Goal: Task Accomplishment & Management: Manage account settings

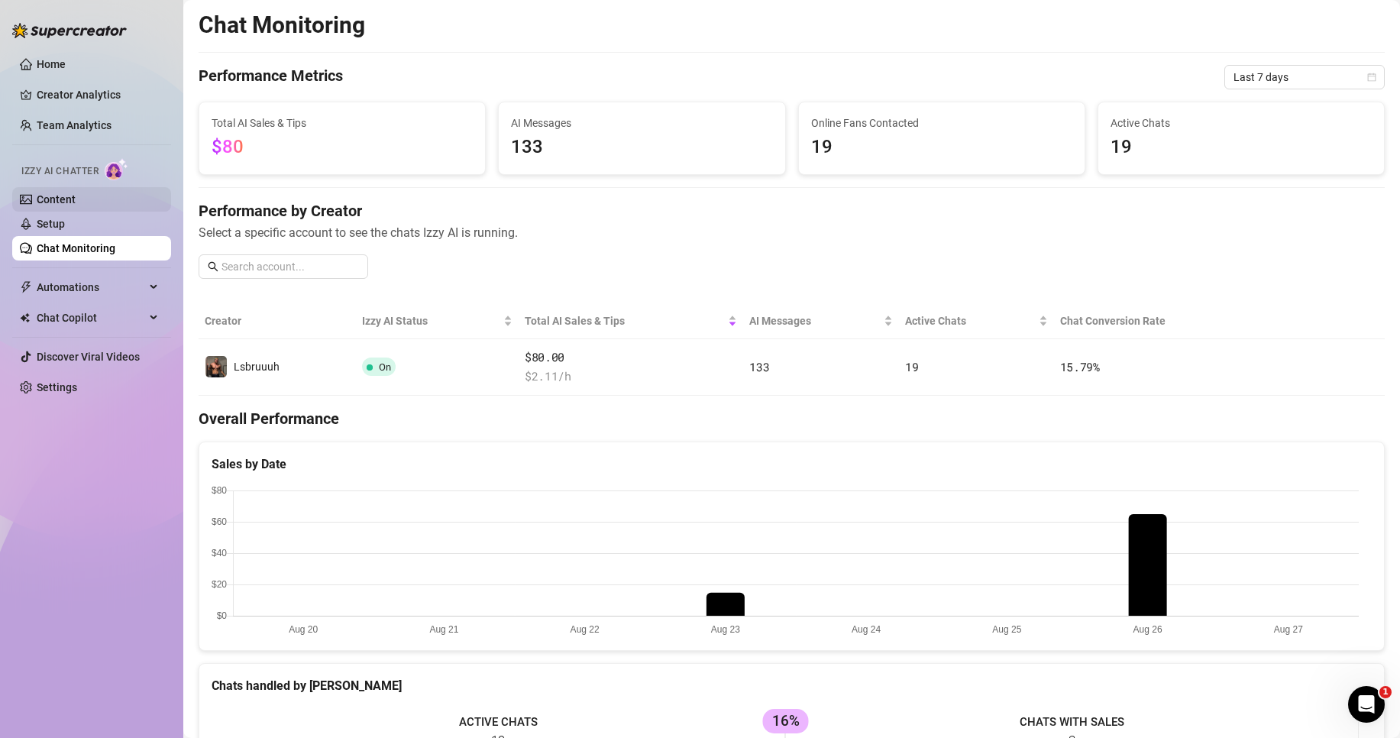
click at [56, 199] on link "Content" at bounding box center [56, 199] width 39 height 12
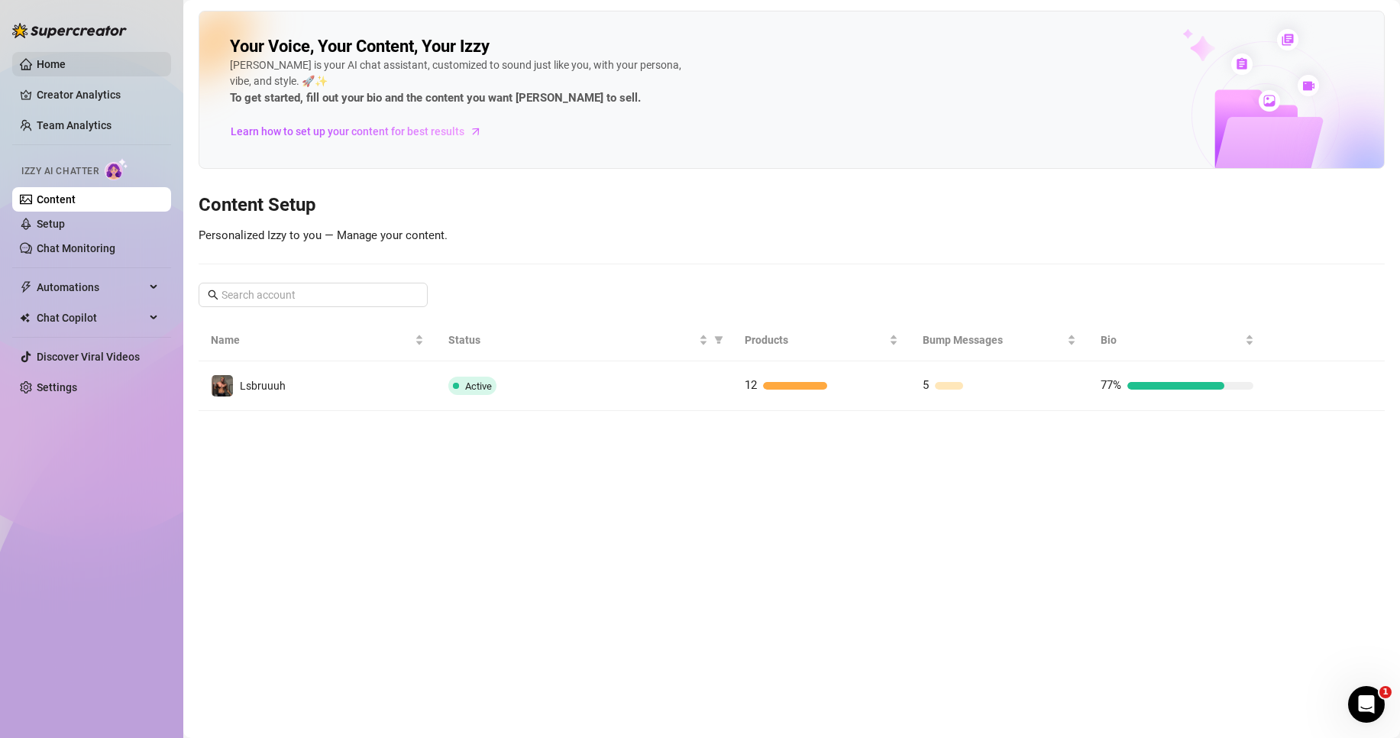
click at [66, 58] on link "Home" at bounding box center [51, 64] width 29 height 12
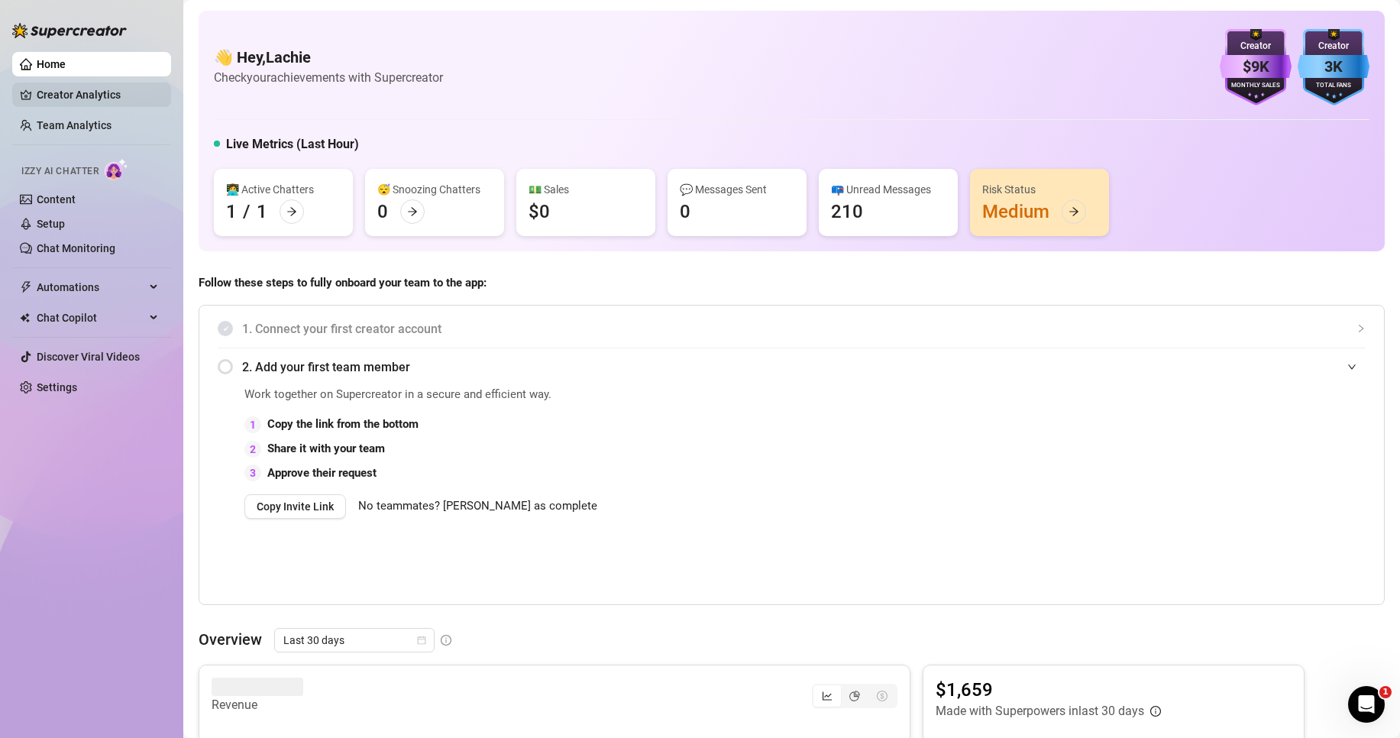
click at [92, 100] on link "Creator Analytics" at bounding box center [98, 95] width 122 height 24
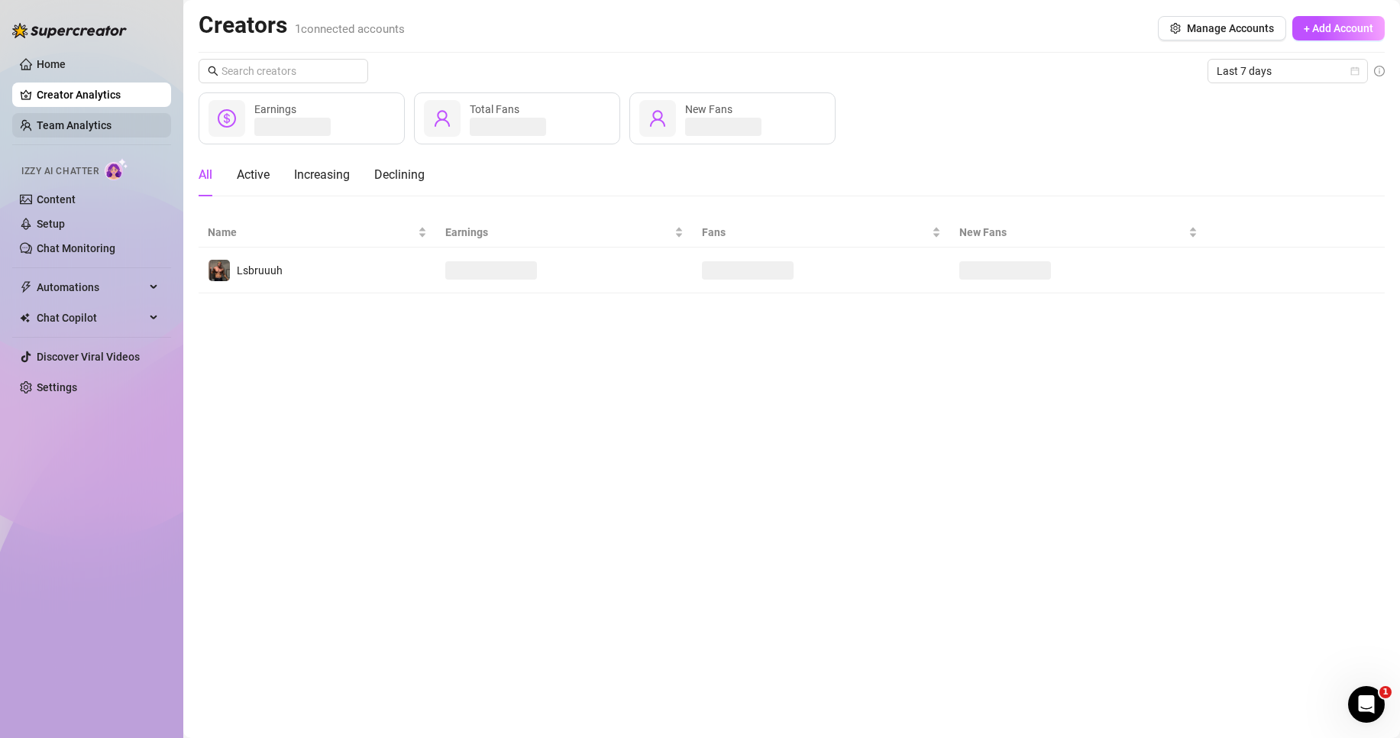
click at [84, 125] on link "Team Analytics" at bounding box center [74, 125] width 75 height 12
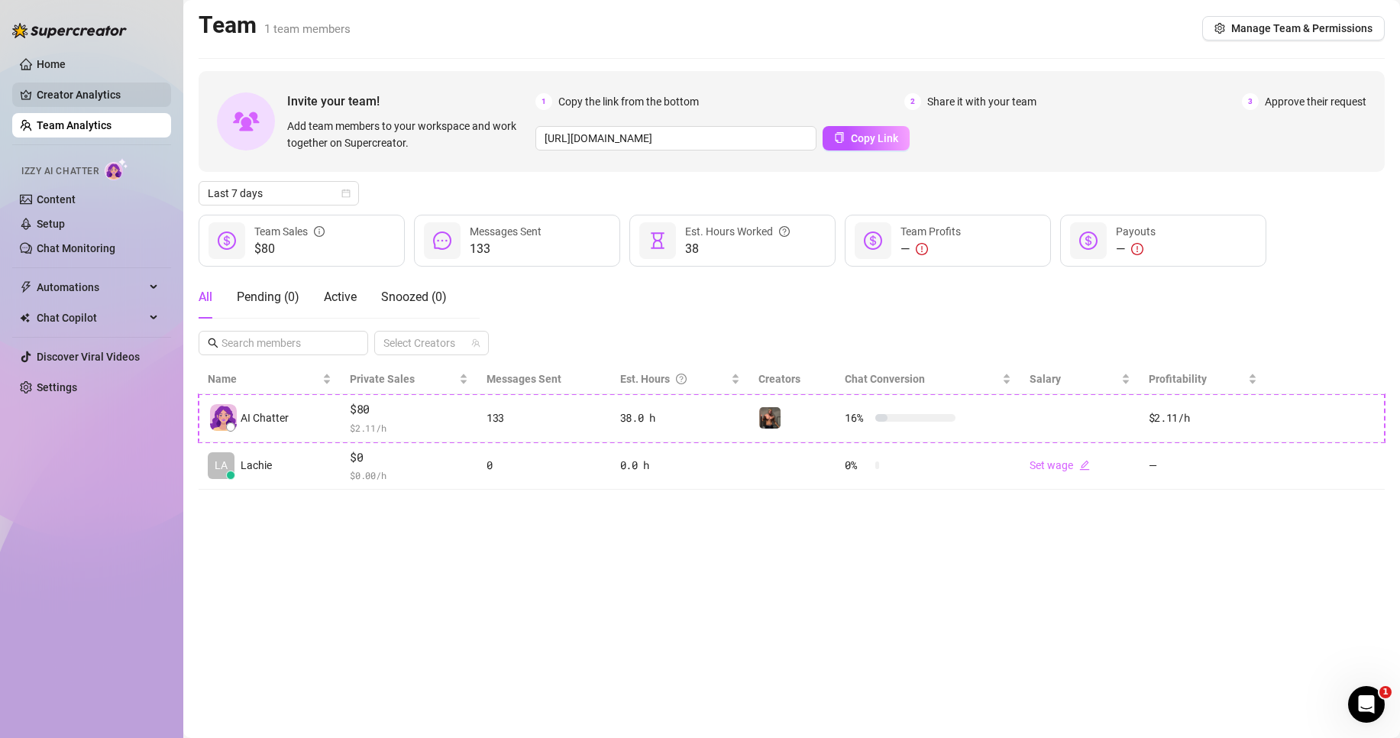
click at [76, 96] on link "Creator Analytics" at bounding box center [98, 95] width 122 height 24
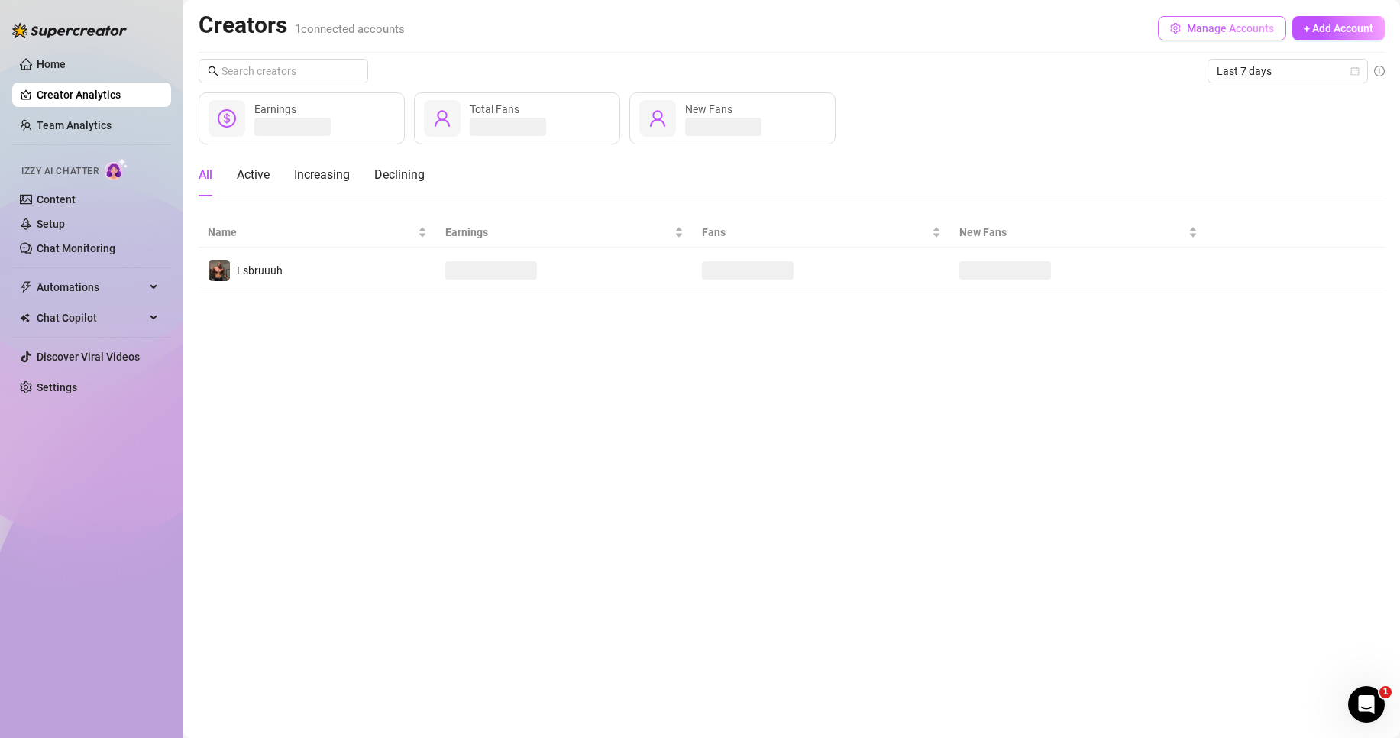
click at [1216, 37] on button "Manage Accounts" at bounding box center [1222, 28] width 128 height 24
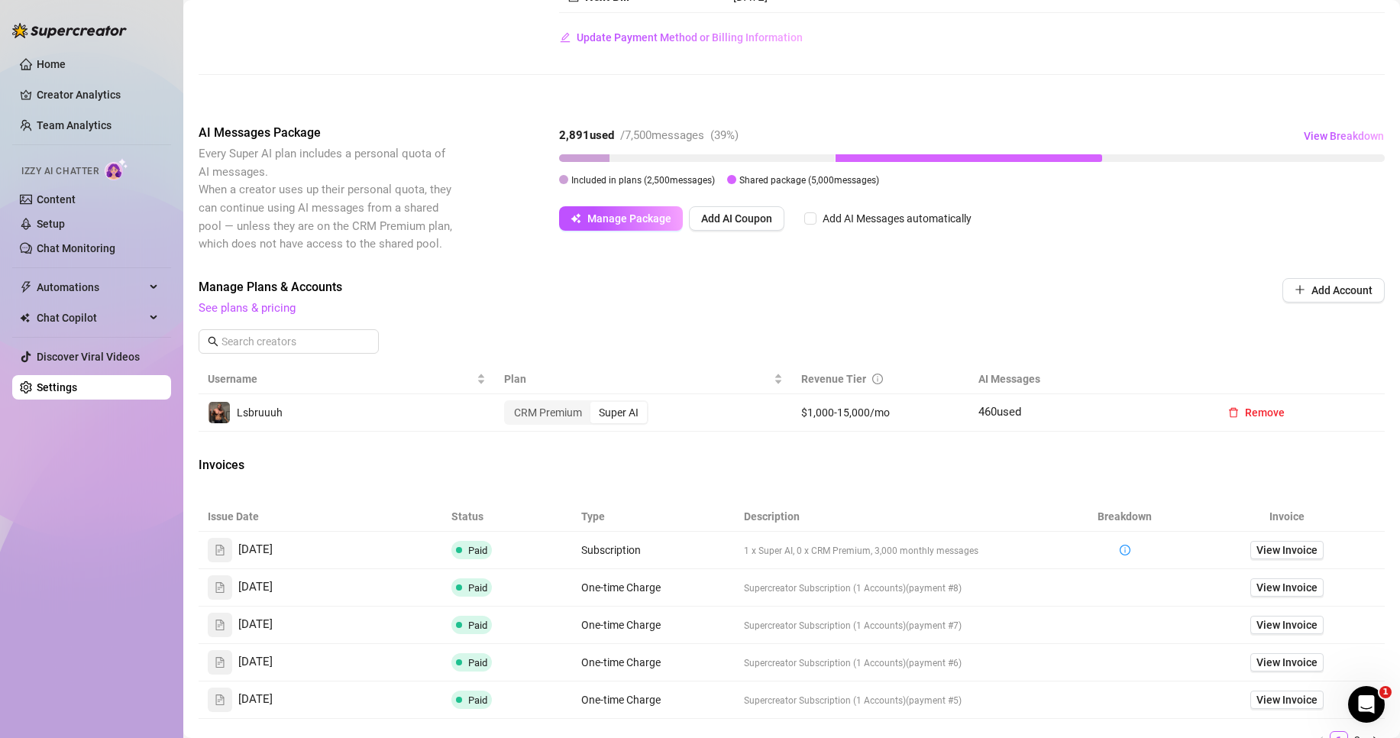
scroll to position [306, 0]
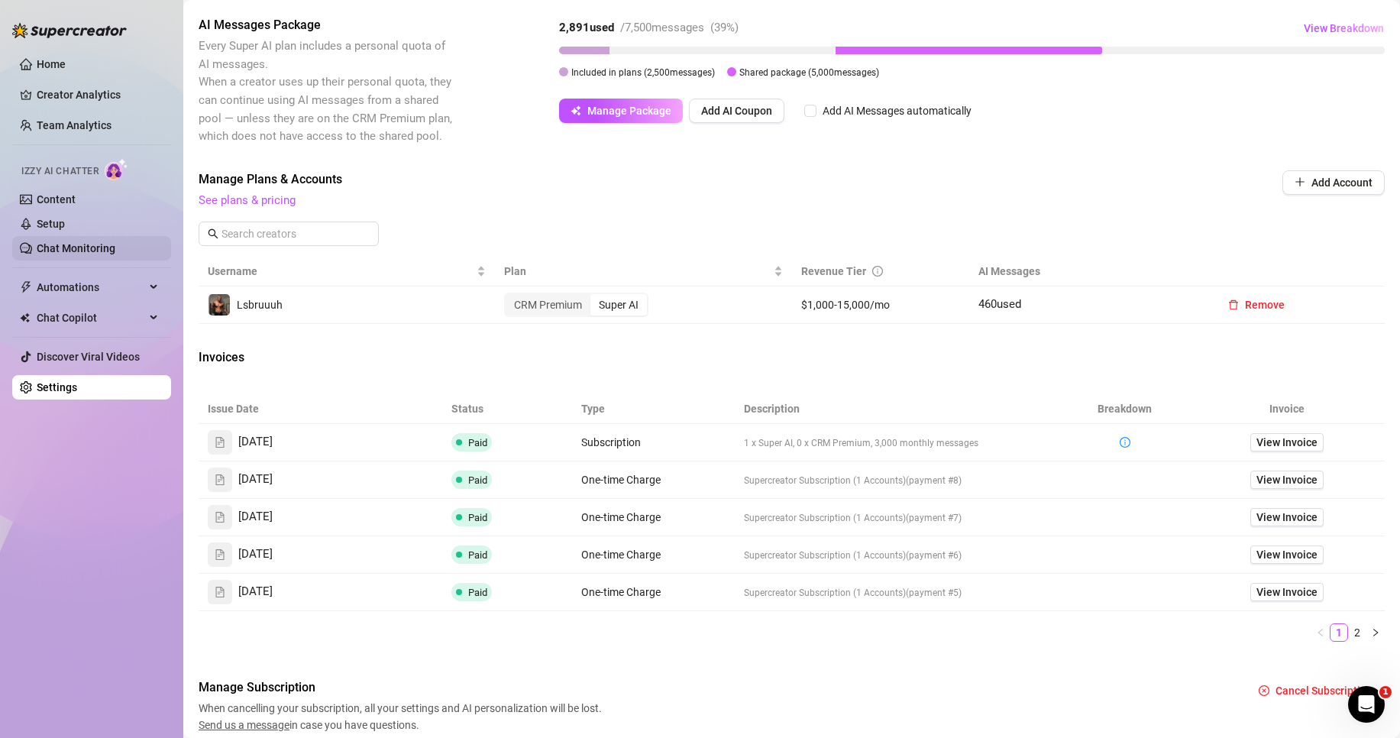
click at [76, 249] on link "Chat Monitoring" at bounding box center [76, 248] width 79 height 12
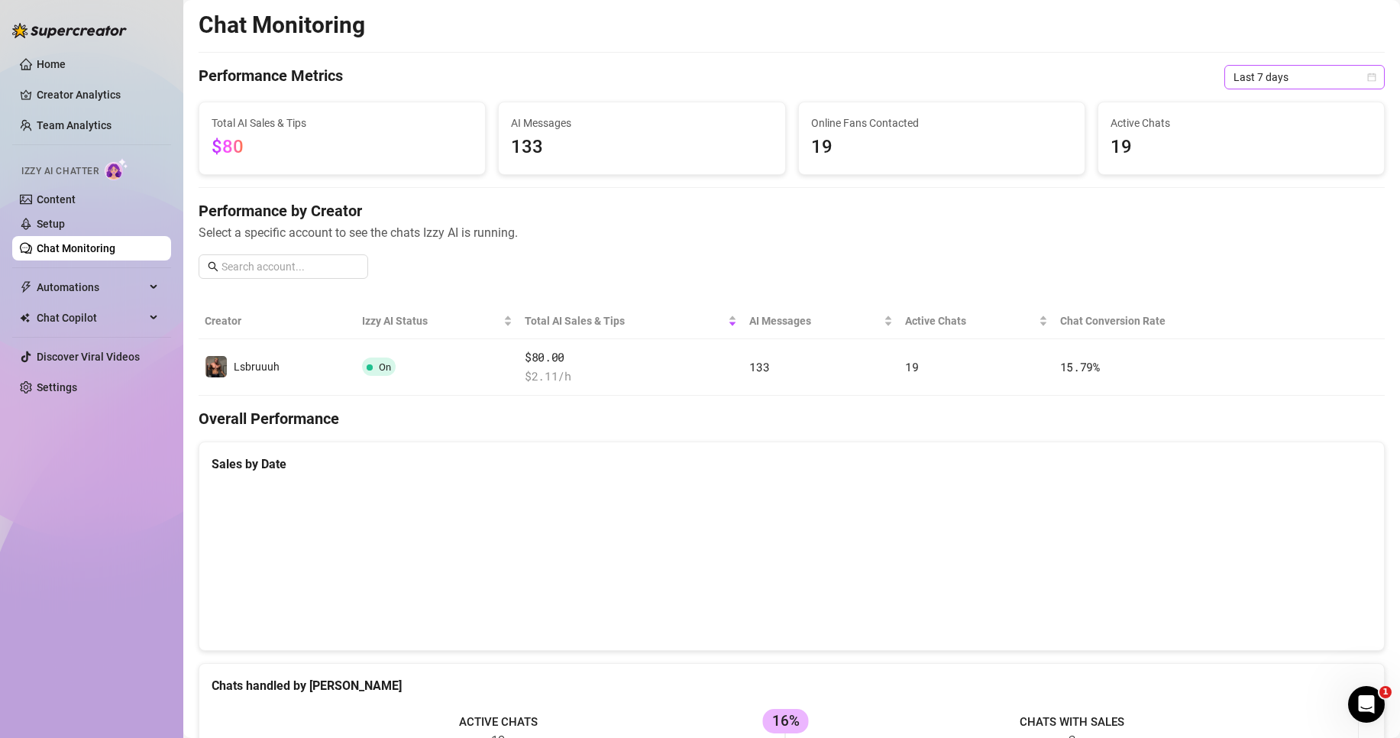
click at [1319, 72] on span "Last 7 days" at bounding box center [1305, 77] width 142 height 23
click at [1261, 158] on div "Last 30 days" at bounding box center [1292, 156] width 136 height 17
click at [60, 218] on link "Setup" at bounding box center [51, 224] width 28 height 12
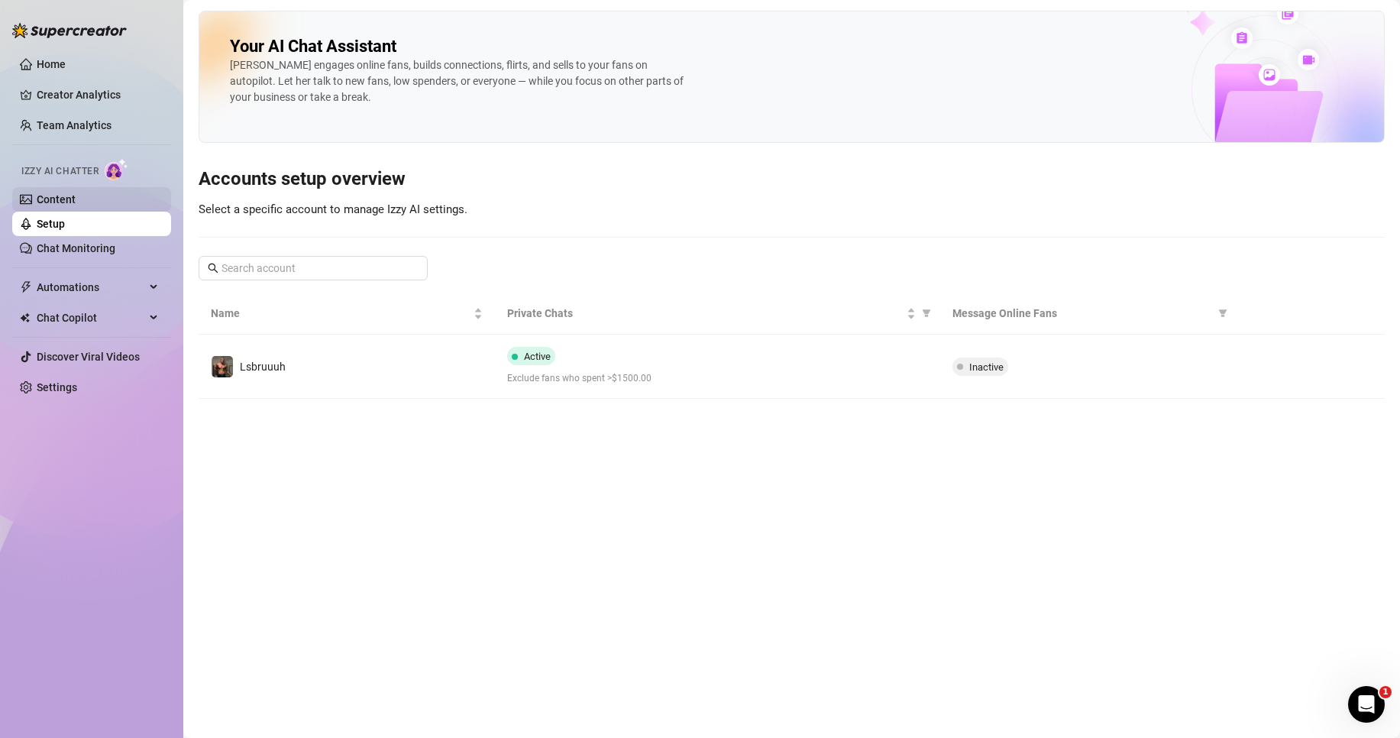
click at [65, 200] on link "Content" at bounding box center [56, 199] width 39 height 12
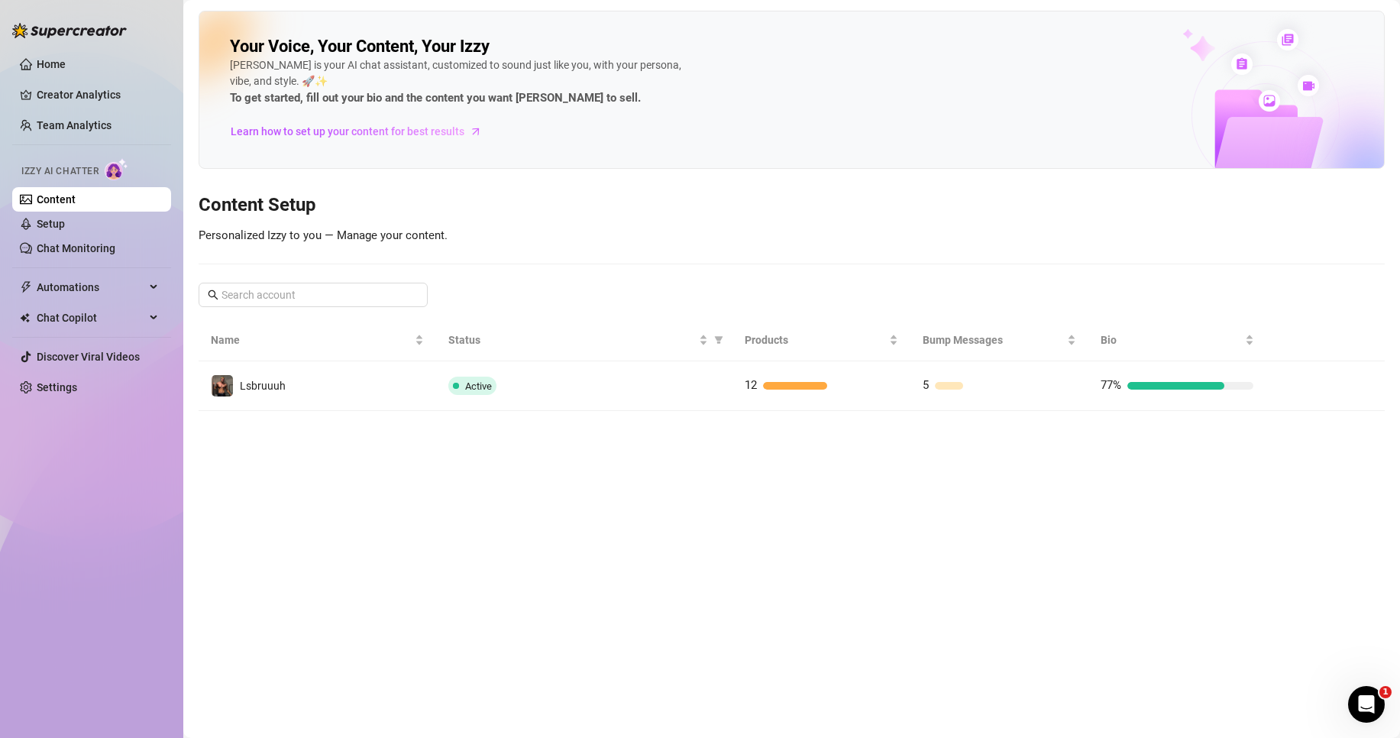
click at [73, 108] on ul "Home Creator Analytics Team Analytics Izzy AI Chatter Content Setup Chat Monito…" at bounding box center [91, 226] width 159 height 360
click at [81, 92] on link "Creator Analytics" at bounding box center [98, 95] width 122 height 24
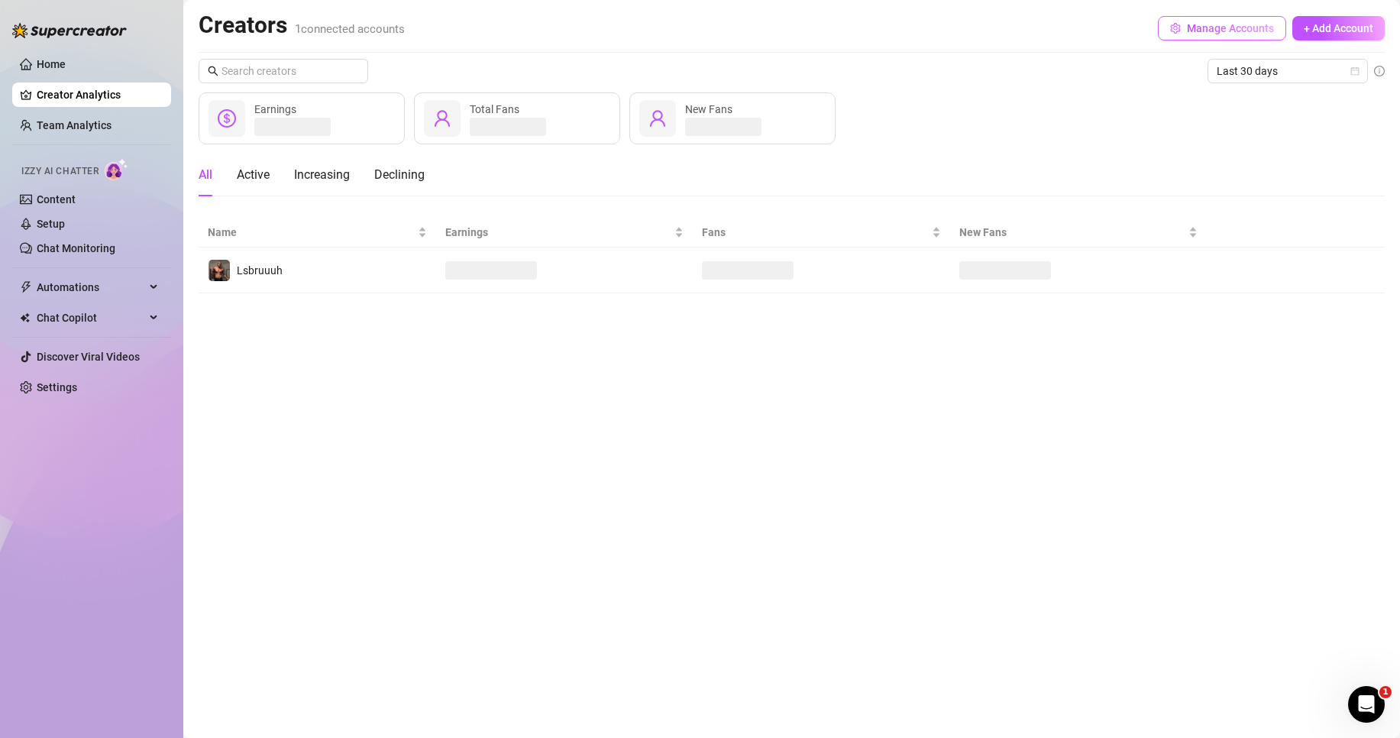
click at [1223, 28] on span "Manage Accounts" at bounding box center [1230, 28] width 87 height 12
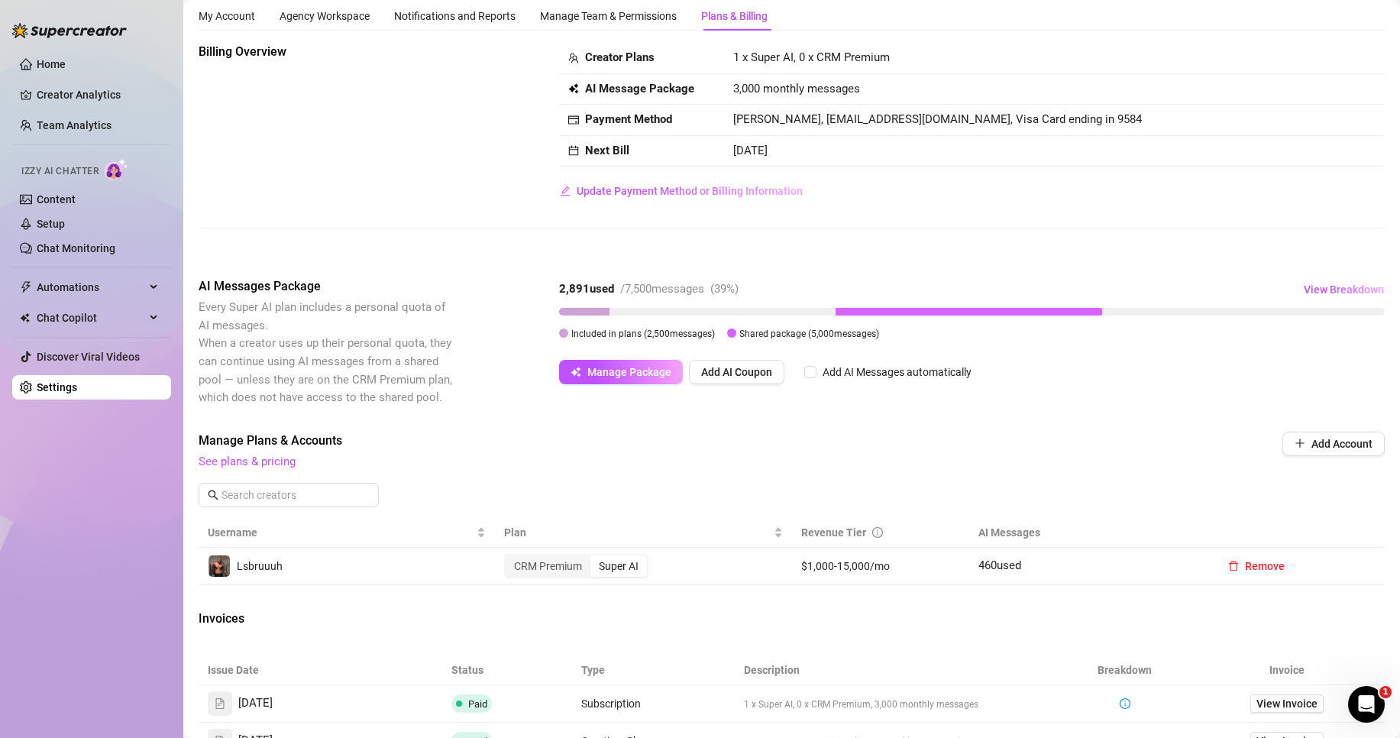
scroll to position [365, 0]
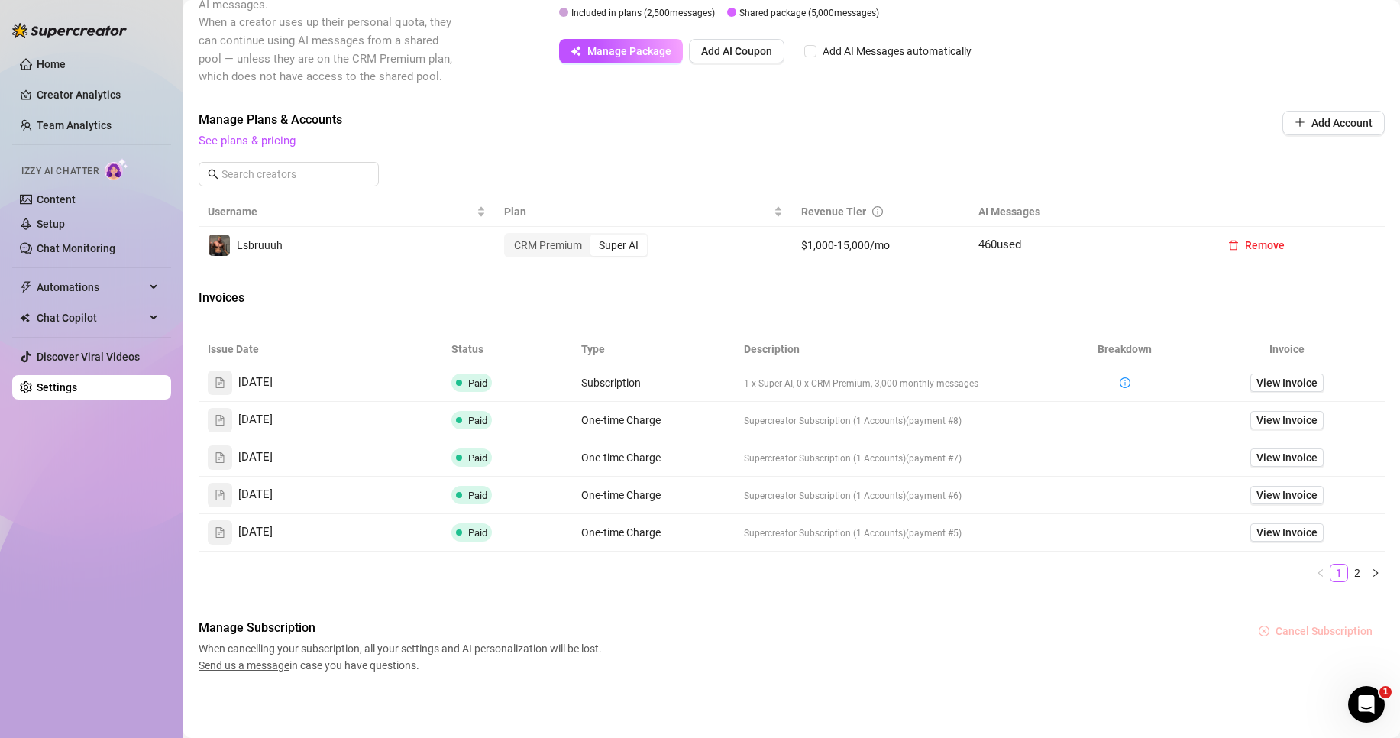
click at [1297, 630] on span "Cancel Subscription" at bounding box center [1324, 631] width 97 height 12
click at [1379, 593] on span "OK" at bounding box center [1378, 591] width 15 height 12
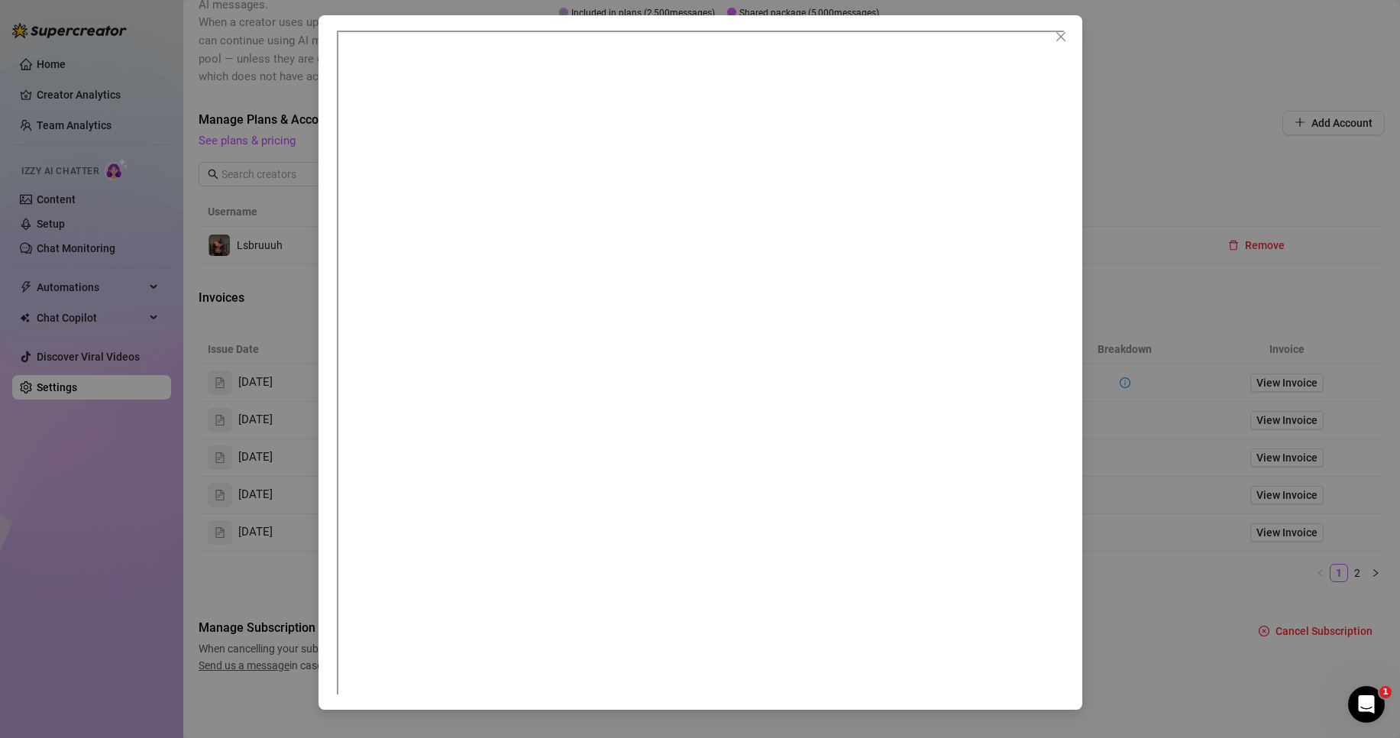
scroll to position [8, 0]
click at [1062, 36] on icon "close" at bounding box center [1060, 36] width 9 height 9
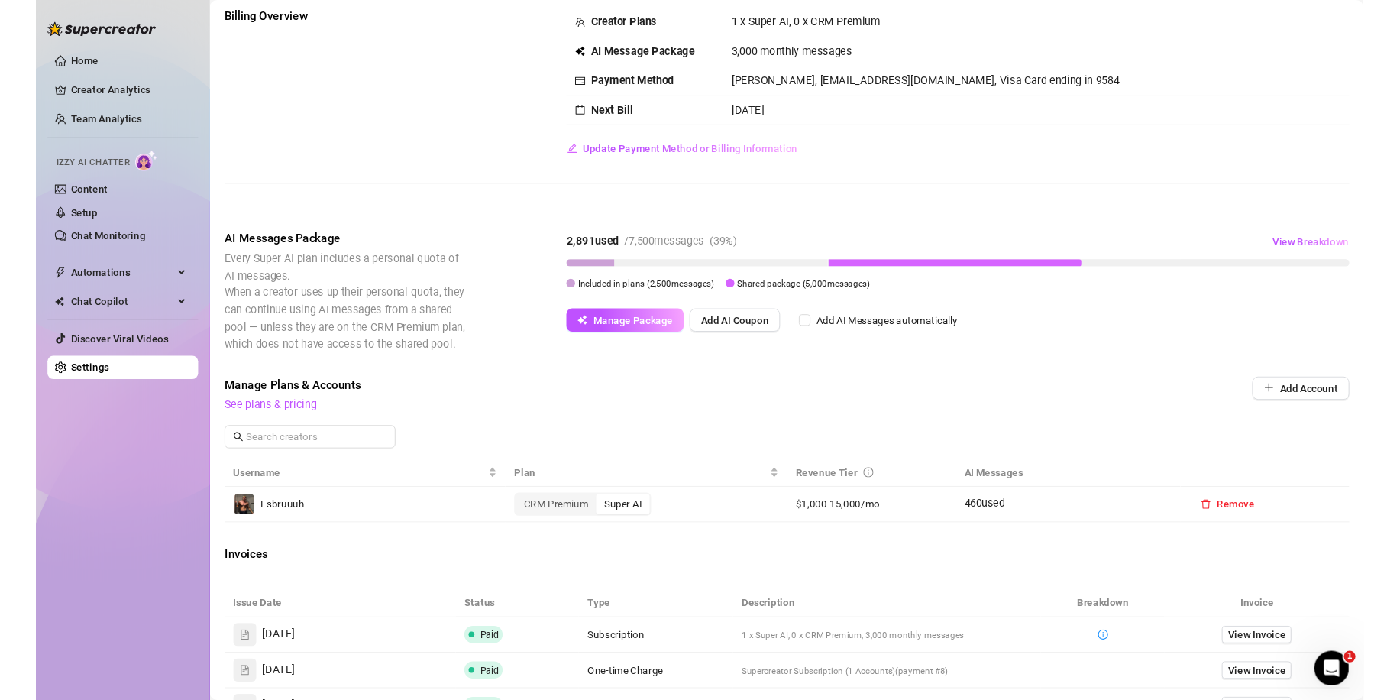
scroll to position [0, 0]
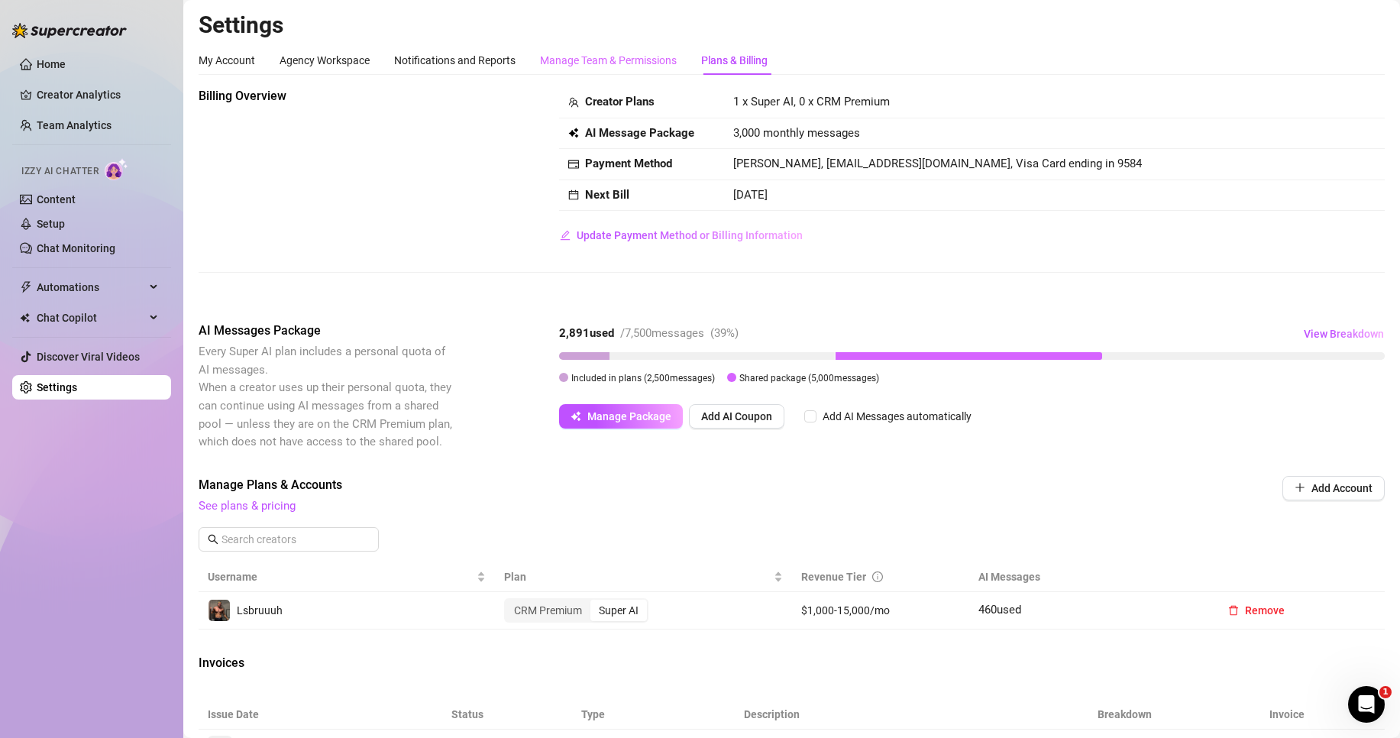
click at [630, 47] on div "Manage Team & Permissions" at bounding box center [608, 60] width 137 height 29
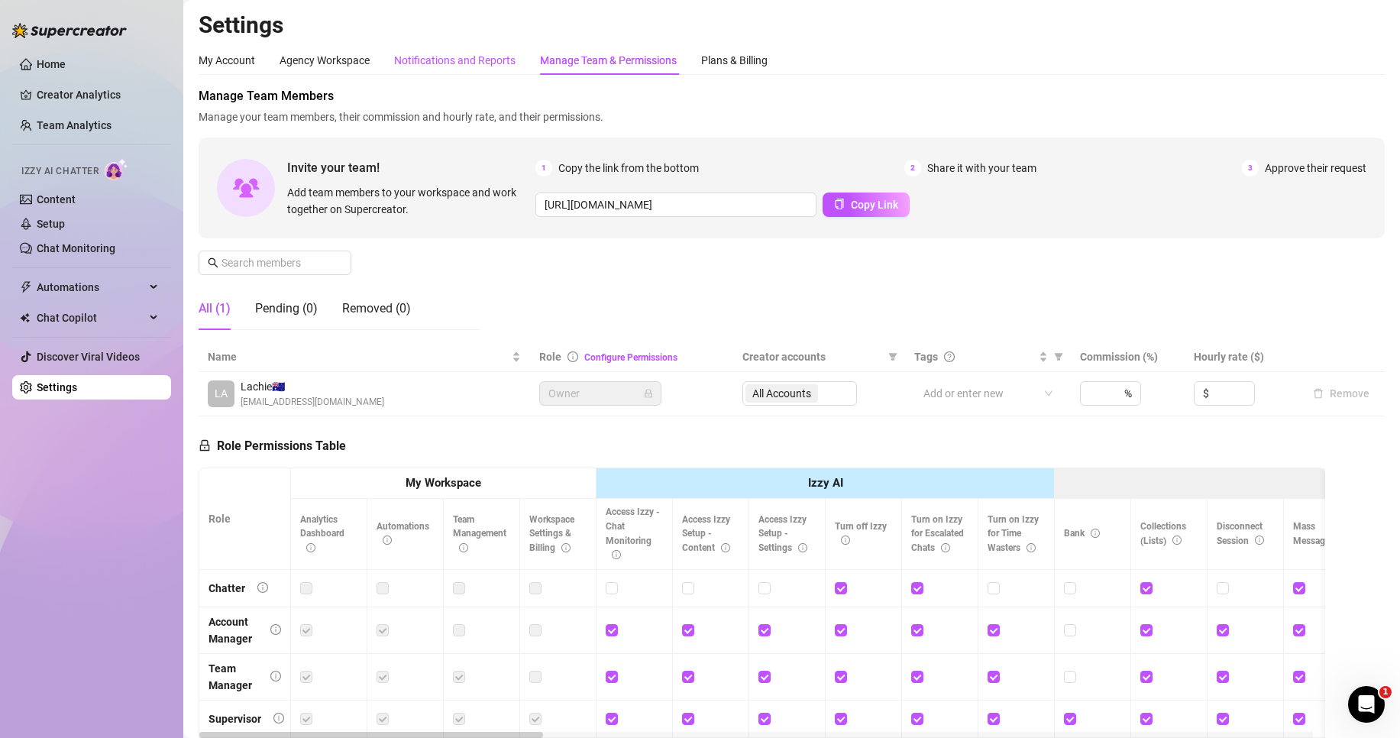
click at [484, 58] on div "Notifications and Reports" at bounding box center [454, 60] width 121 height 17
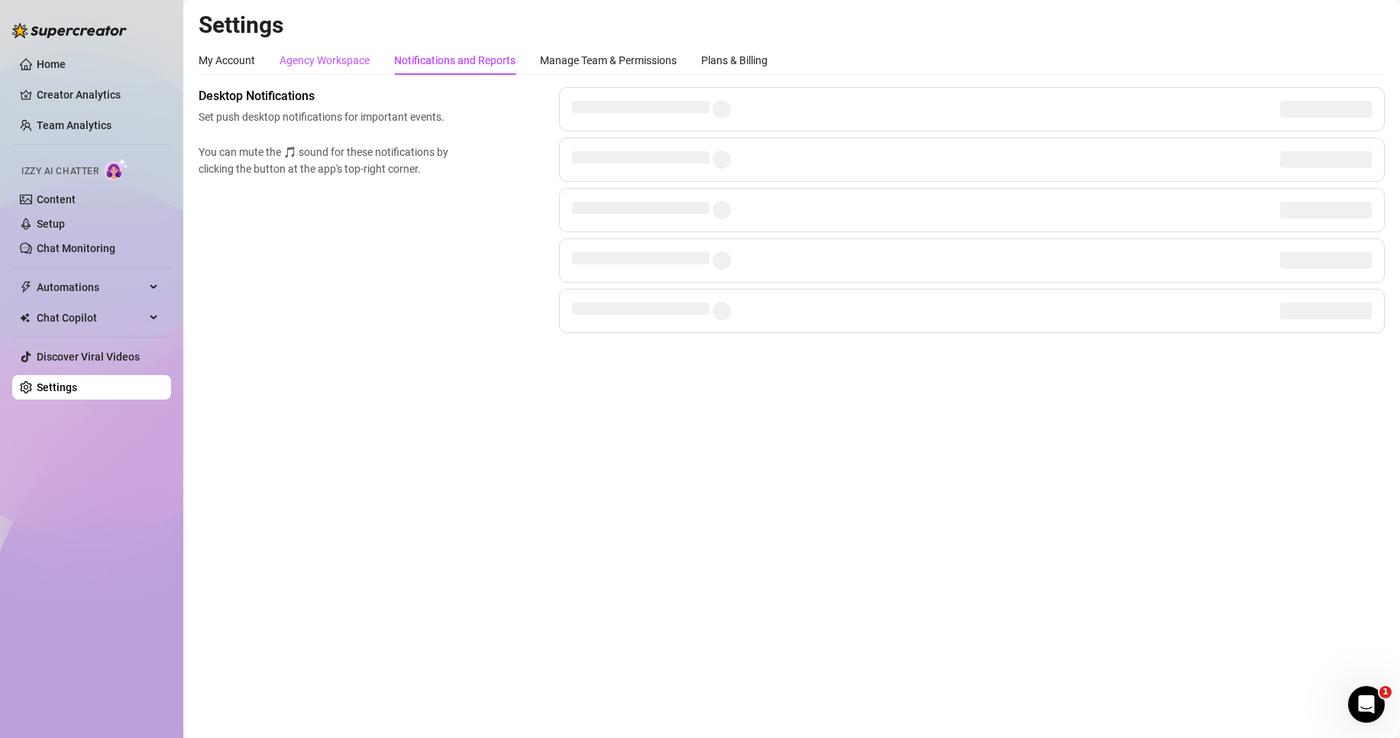
click at [343, 66] on div "Agency Workspace" at bounding box center [325, 60] width 90 height 17
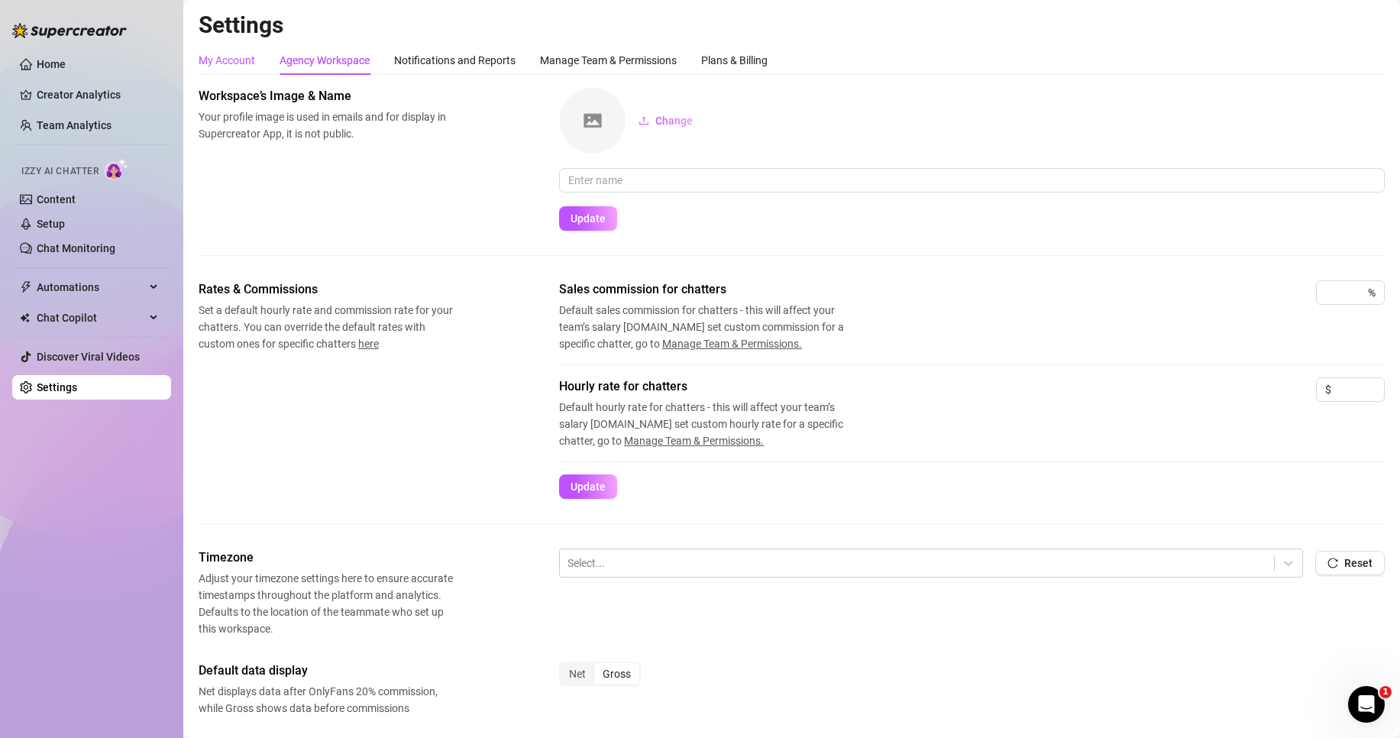
click at [236, 62] on div "My Account" at bounding box center [227, 60] width 57 height 17
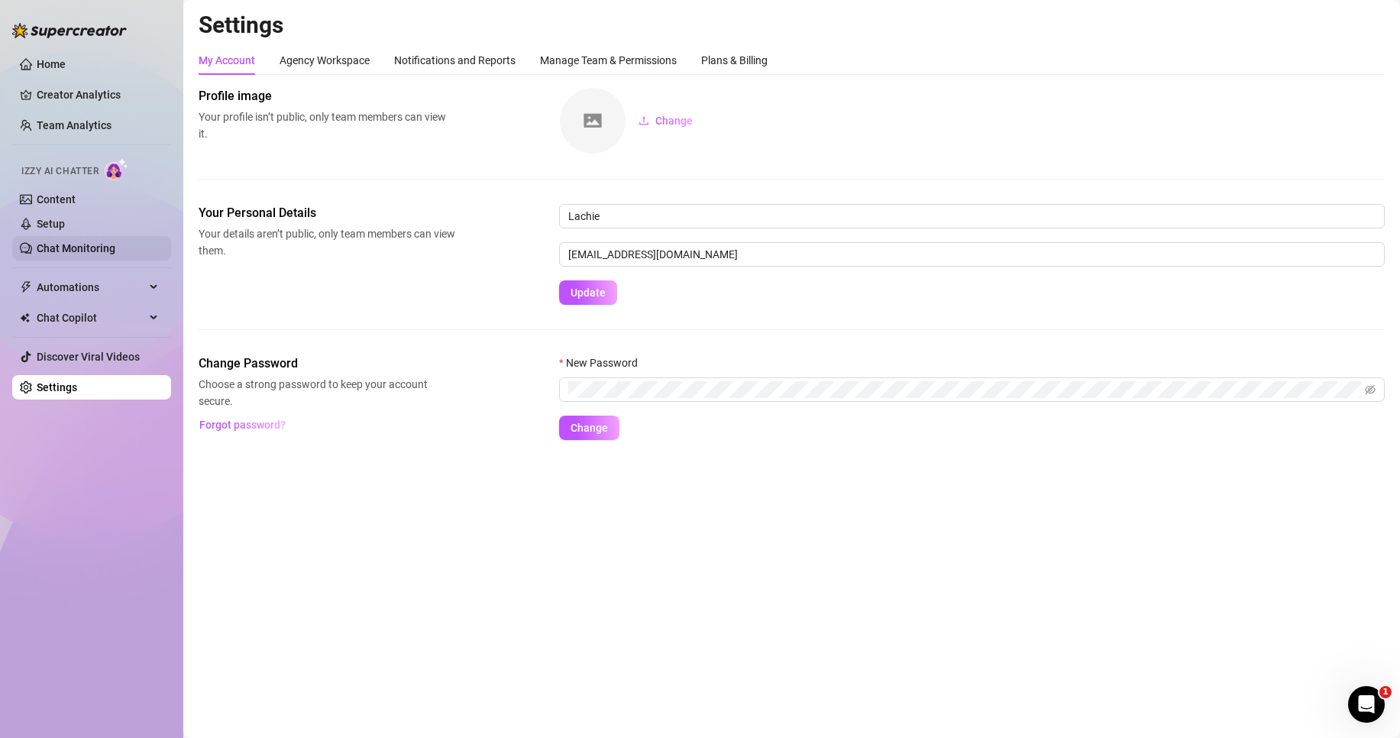
click at [61, 249] on link "Chat Monitoring" at bounding box center [76, 248] width 79 height 12
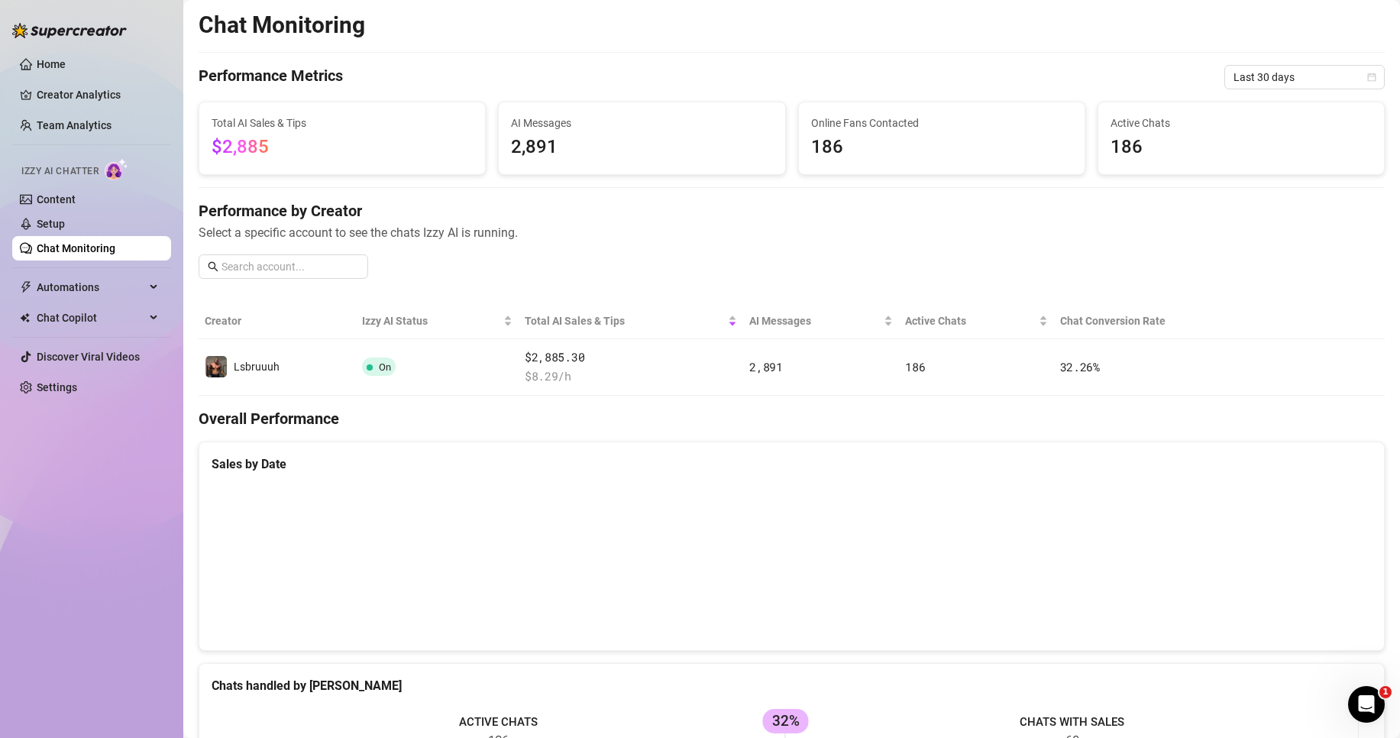
click at [73, 181] on div "Izzy AI Chatter" at bounding box center [90, 169] width 162 height 34
click at [70, 193] on link "Content" at bounding box center [56, 199] width 39 height 12
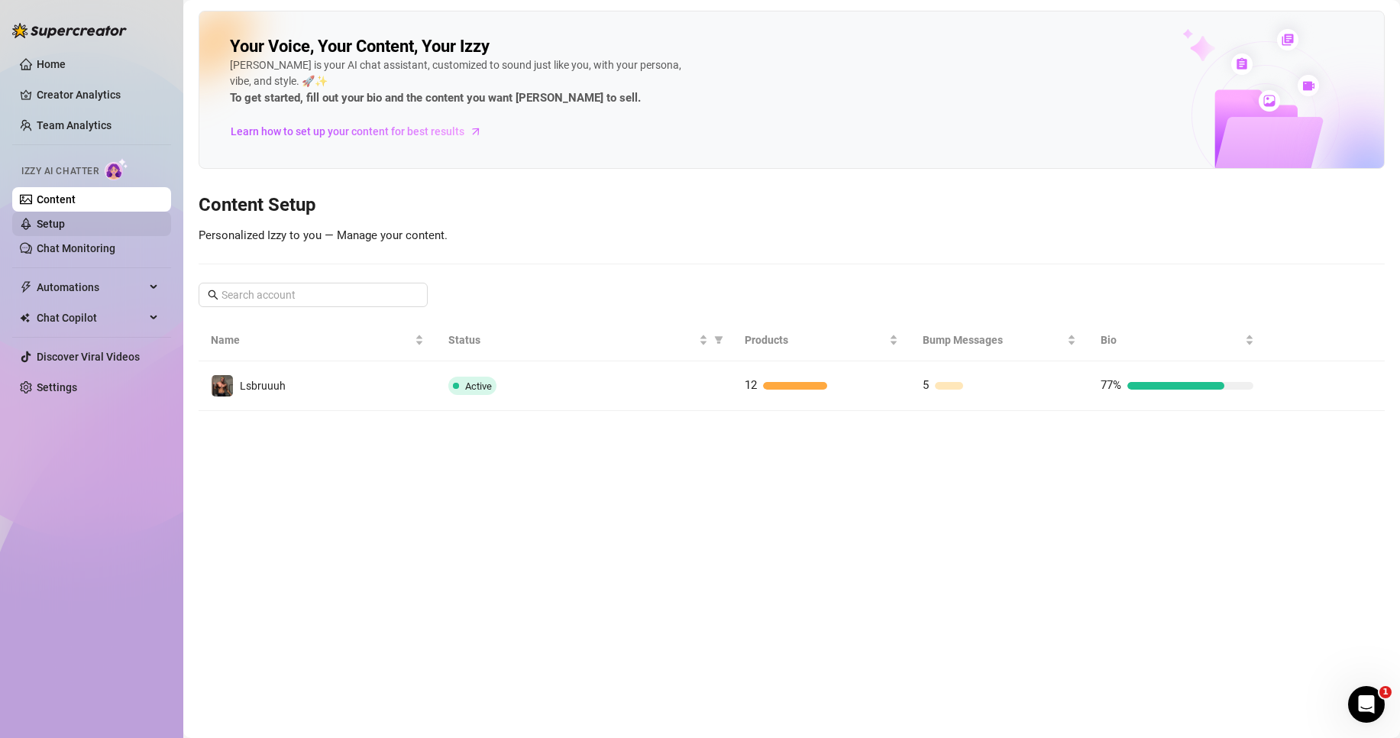
click at [64, 224] on link "Setup" at bounding box center [51, 224] width 28 height 12
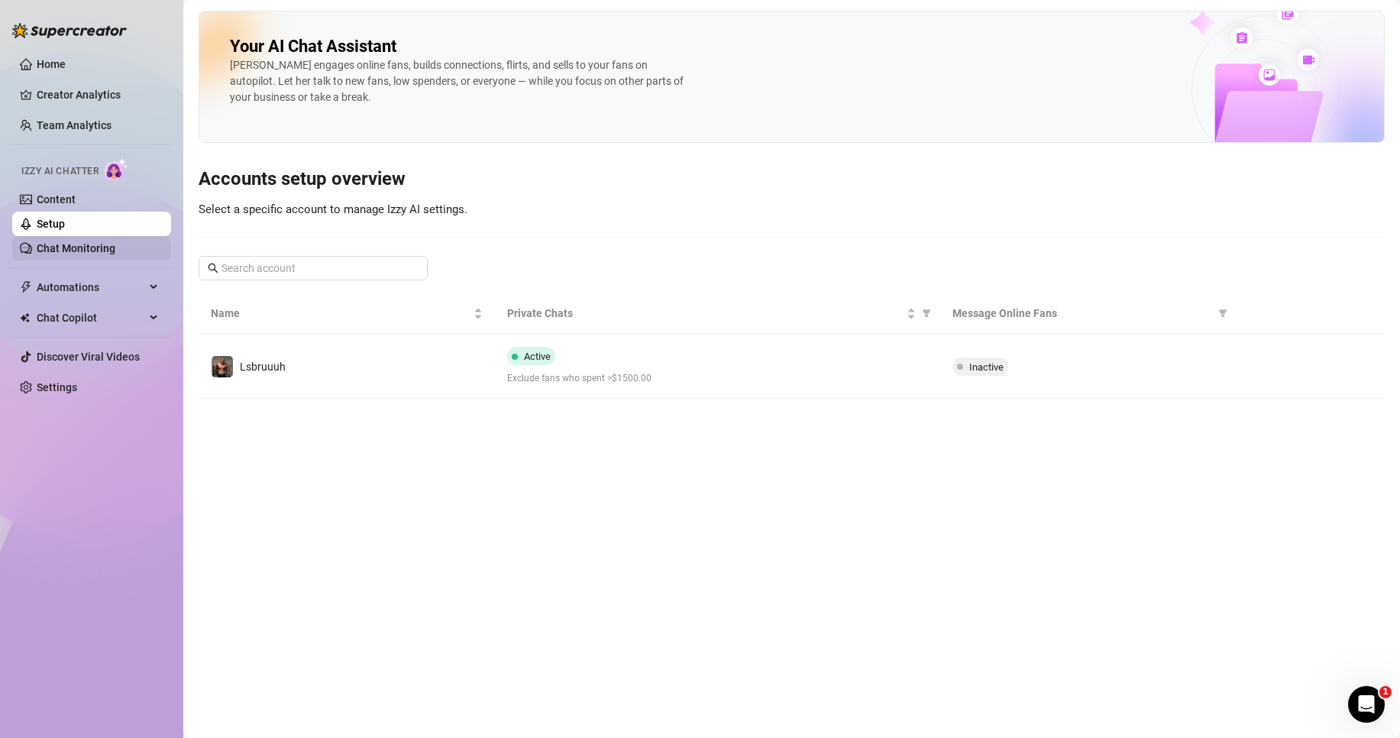
click at [76, 254] on link "Chat Monitoring" at bounding box center [76, 248] width 79 height 12
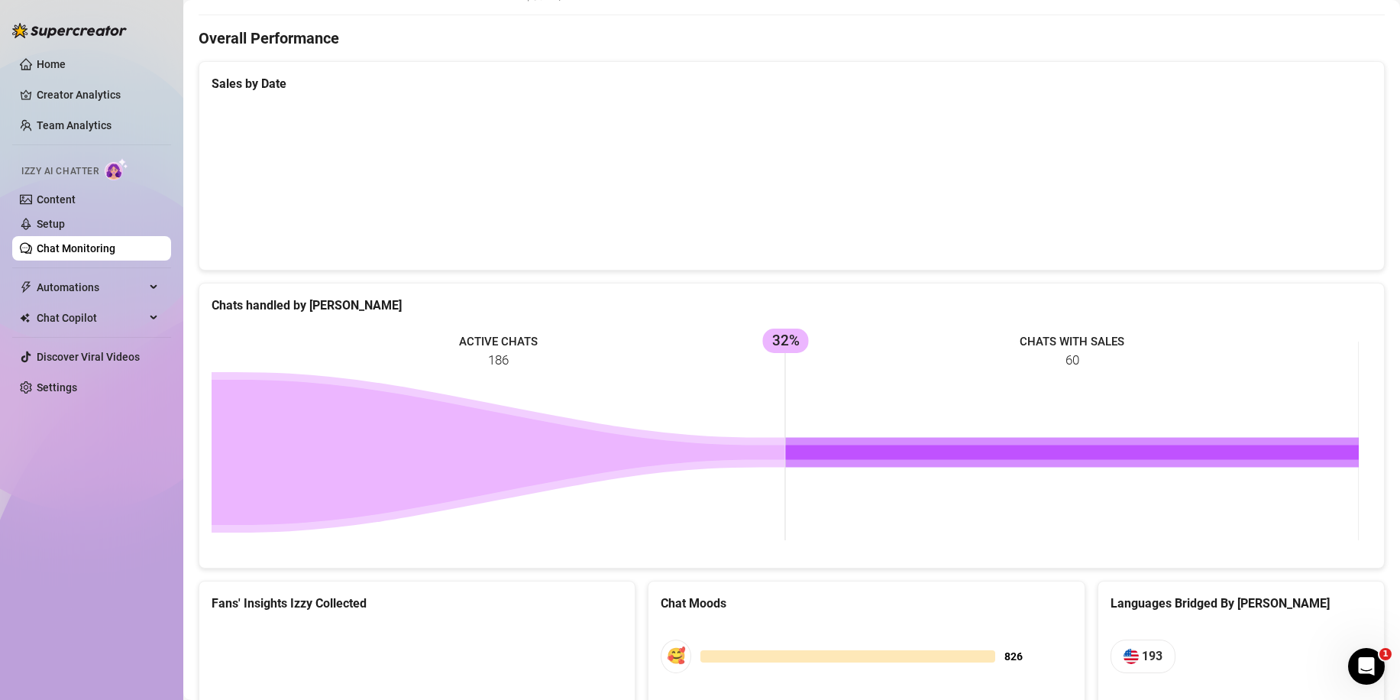
scroll to position [382, 0]
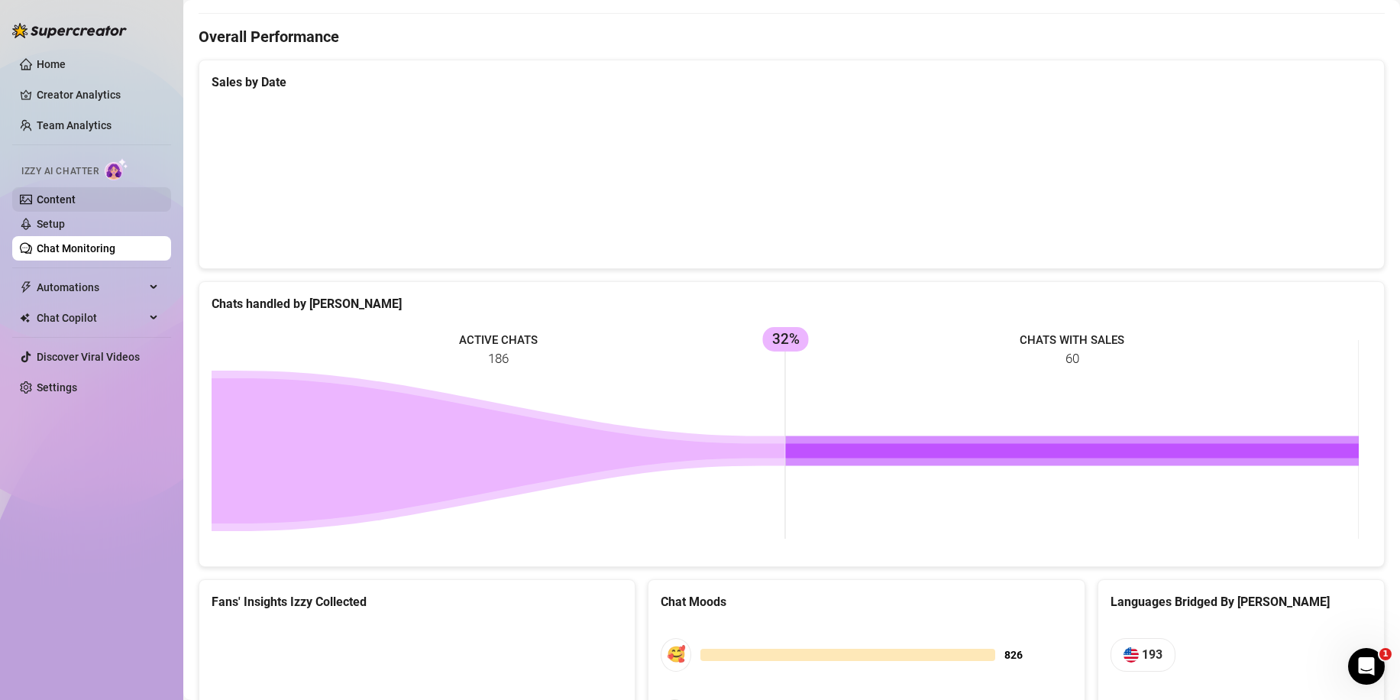
click at [61, 203] on link "Content" at bounding box center [56, 199] width 39 height 12
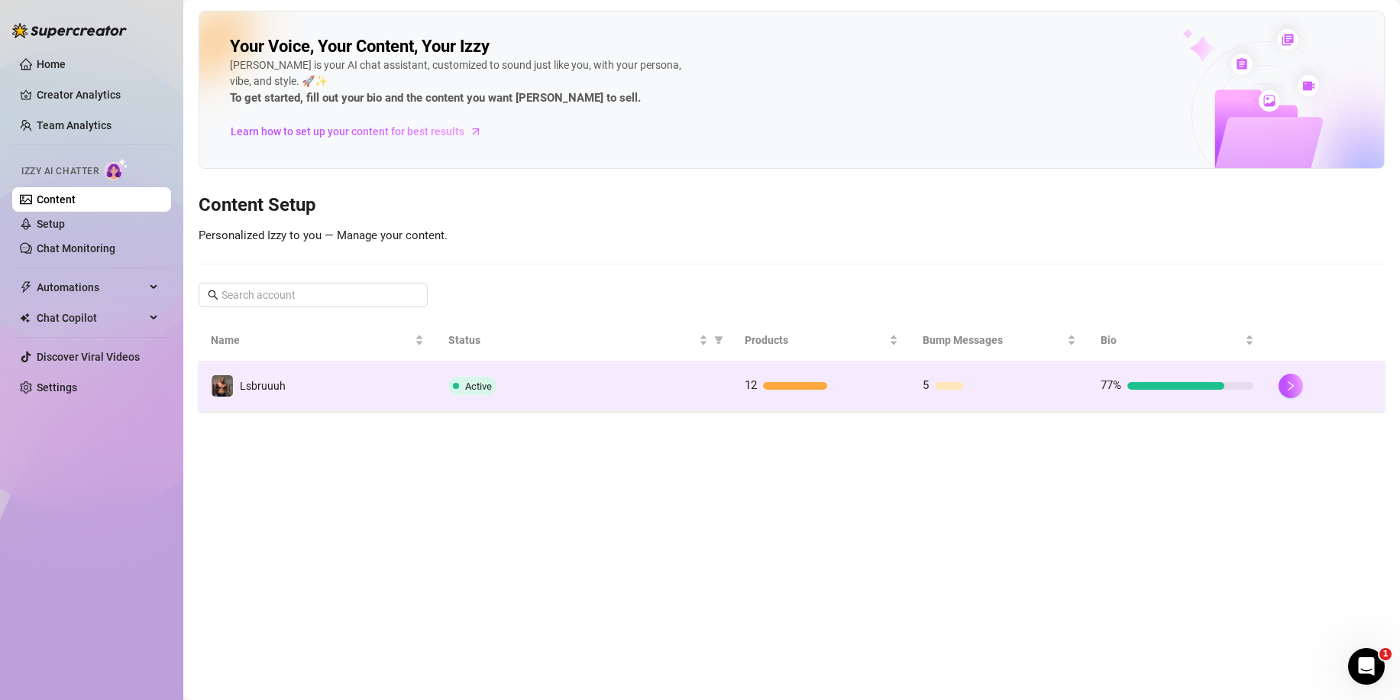
click at [542, 374] on td "Active" at bounding box center [584, 386] width 296 height 50
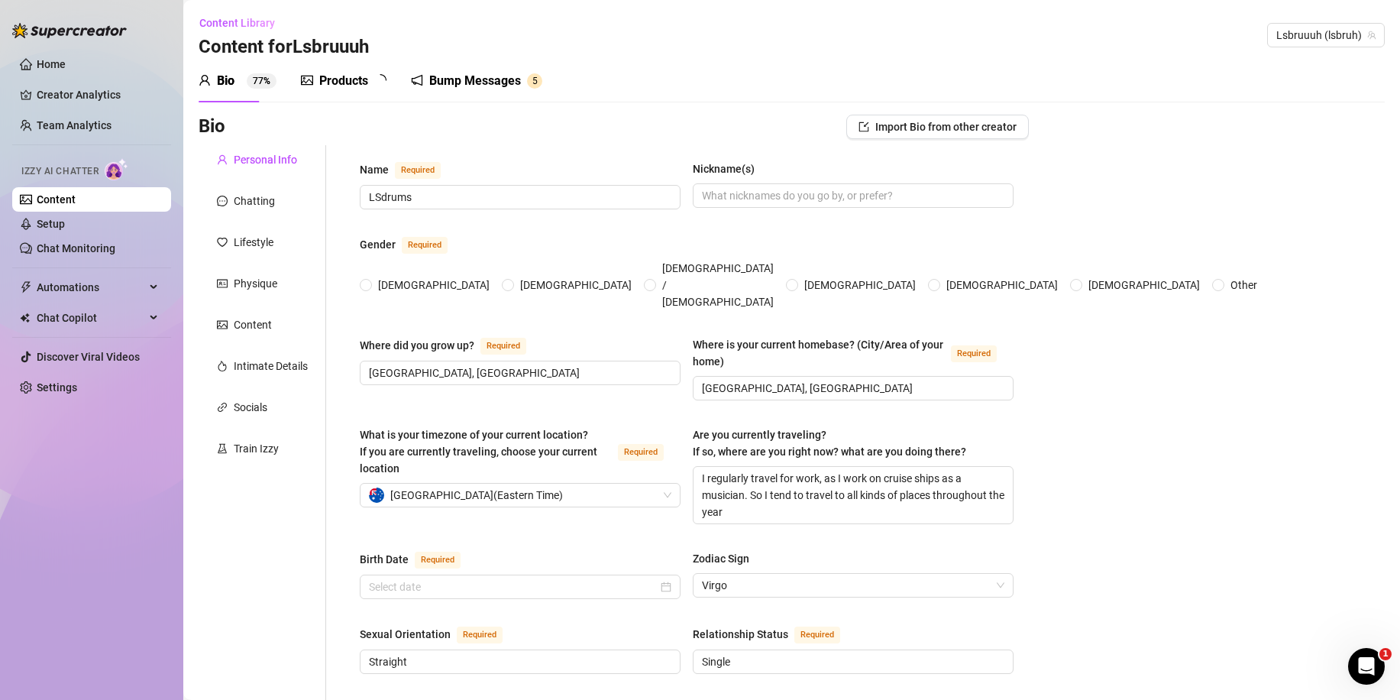
radio input "true"
type input "[DATE]"
click at [355, 78] on div "Products" at bounding box center [343, 81] width 49 height 18
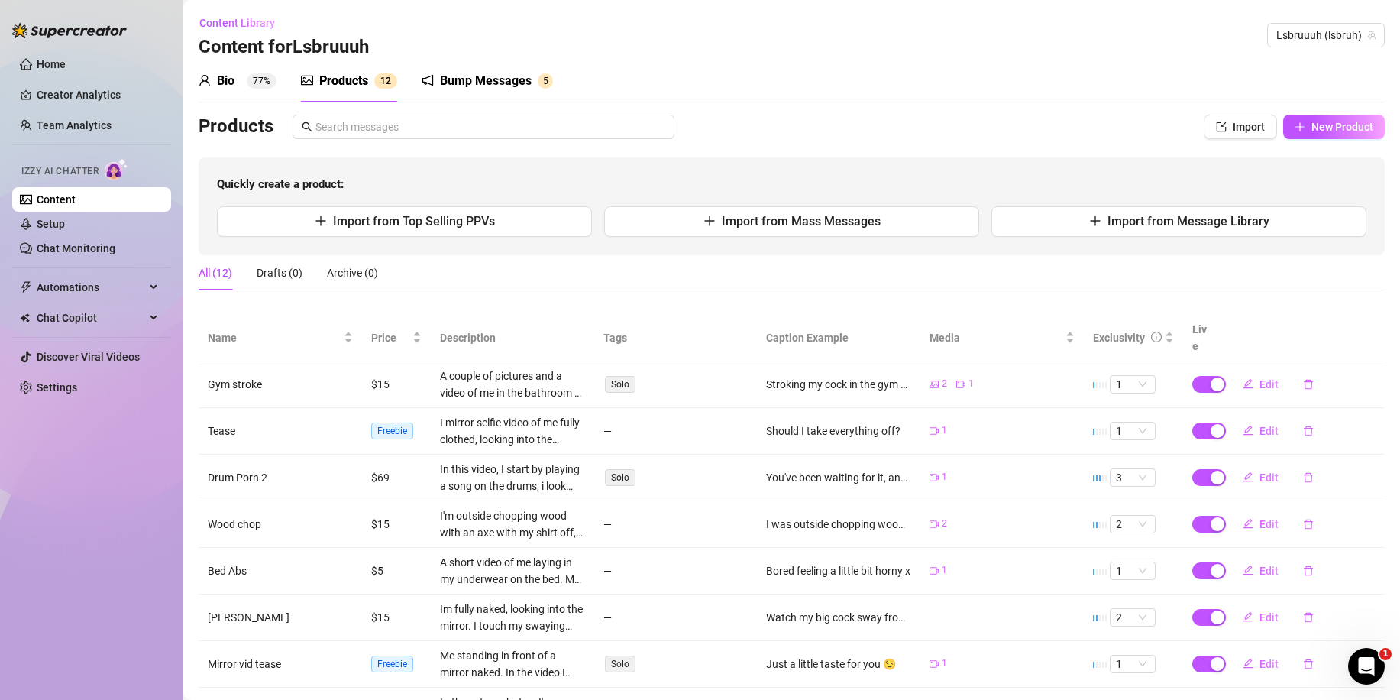
click at [471, 86] on div "Bump Messages" at bounding box center [486, 81] width 92 height 18
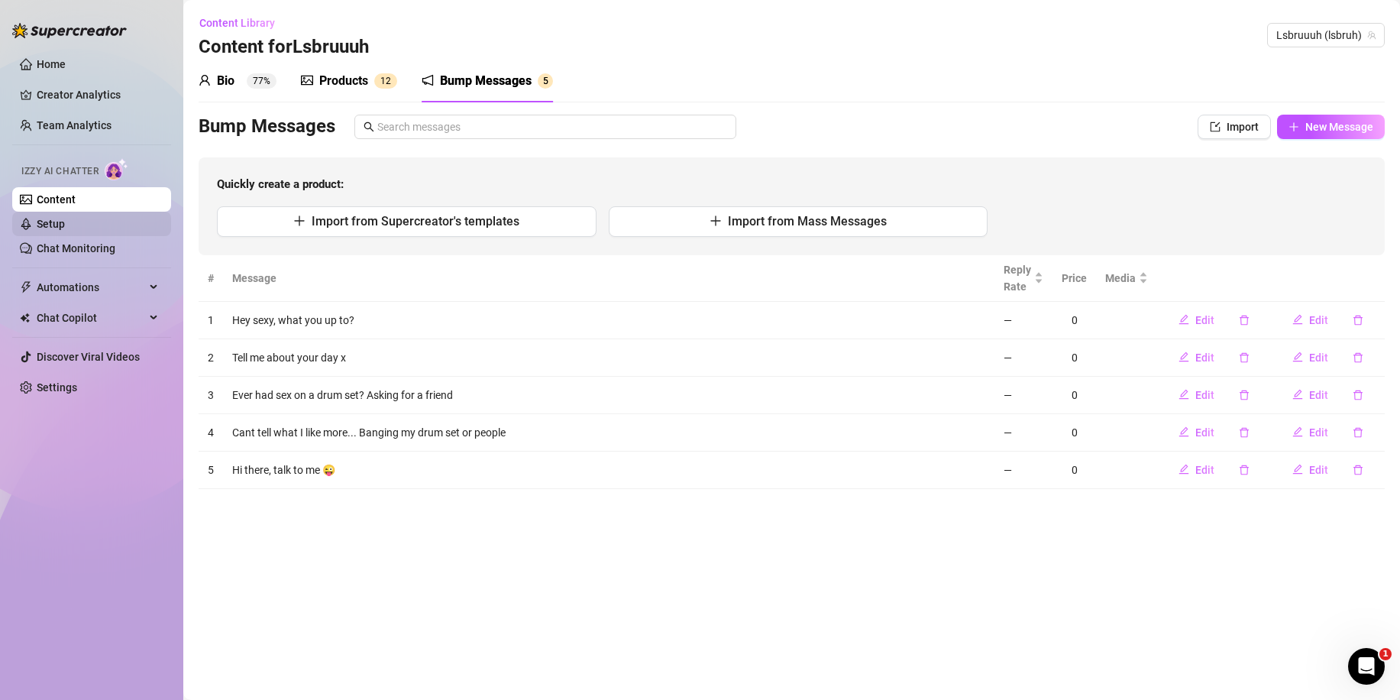
click at [65, 225] on link "Setup" at bounding box center [51, 224] width 28 height 12
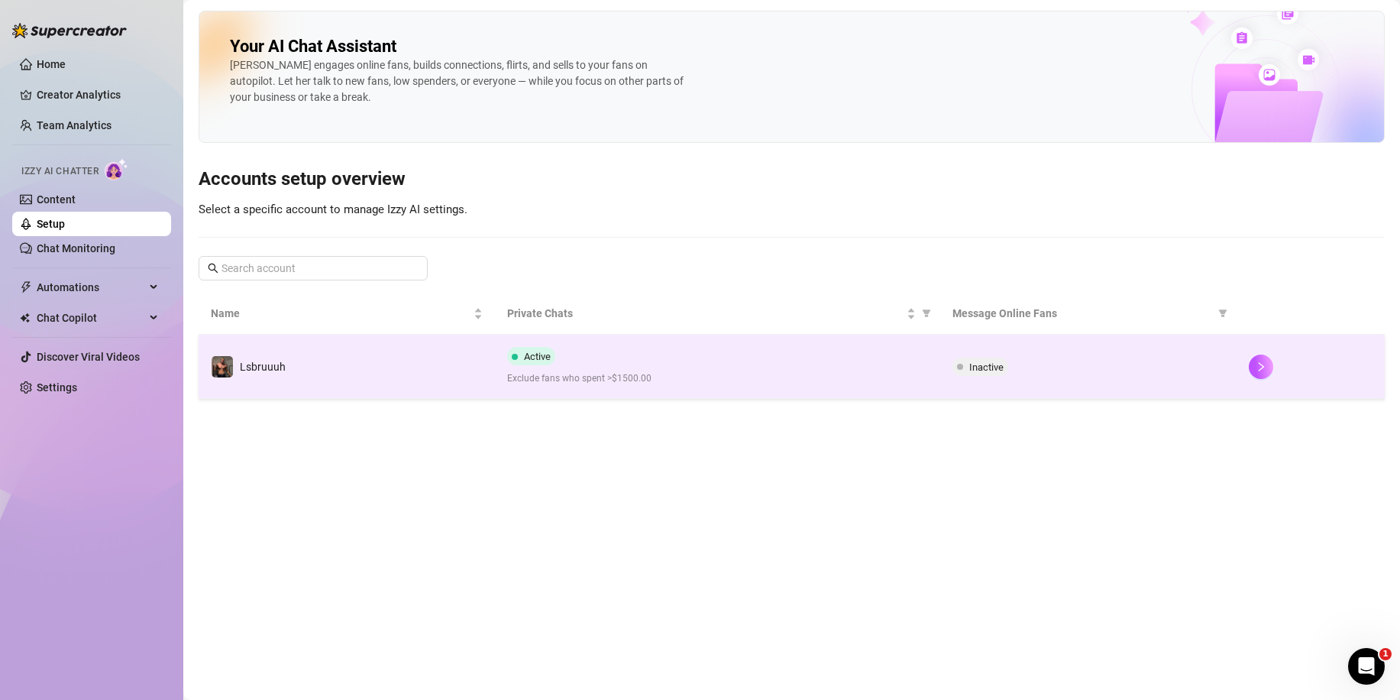
click at [718, 373] on div "Active Exclude fans who spent >$1500.00" at bounding box center [717, 366] width 420 height 39
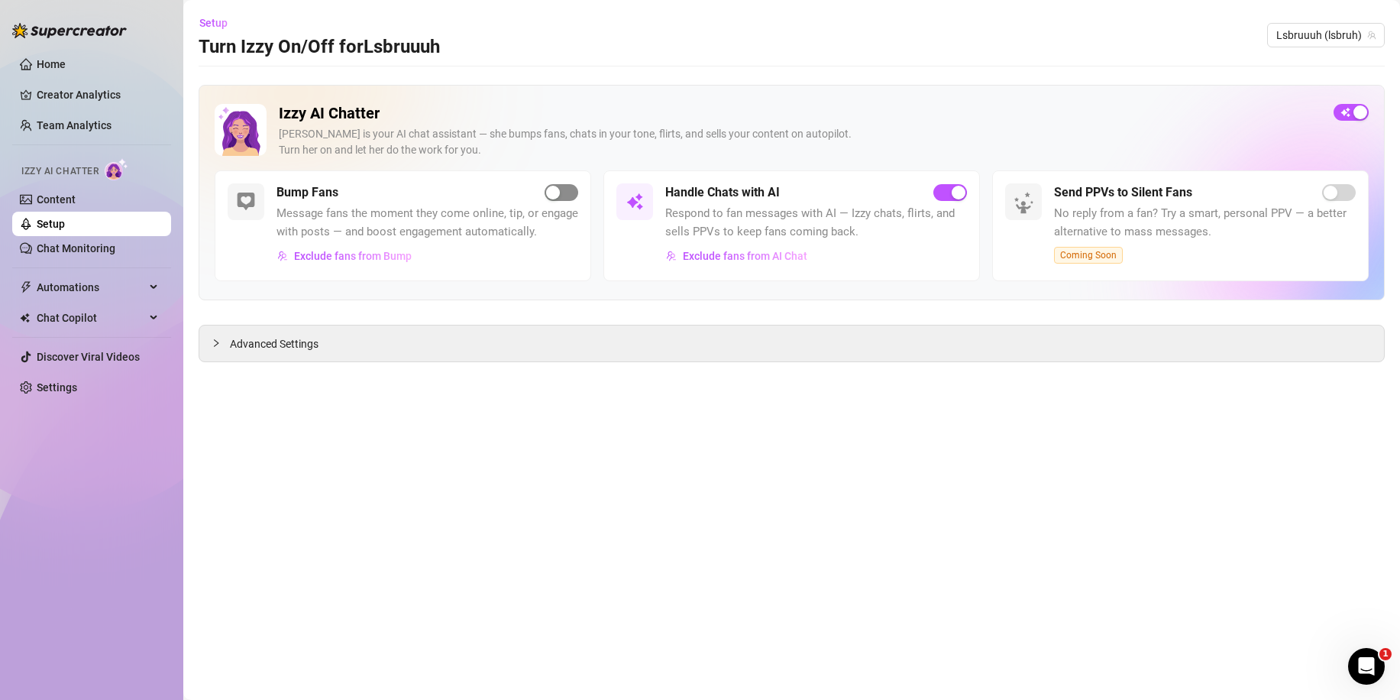
click at [564, 192] on span "button" at bounding box center [562, 192] width 34 height 17
click at [337, 333] on div "Advanced Settings" at bounding box center [791, 343] width 1185 height 36
click at [266, 337] on span "Advanced Settings" at bounding box center [274, 343] width 89 height 17
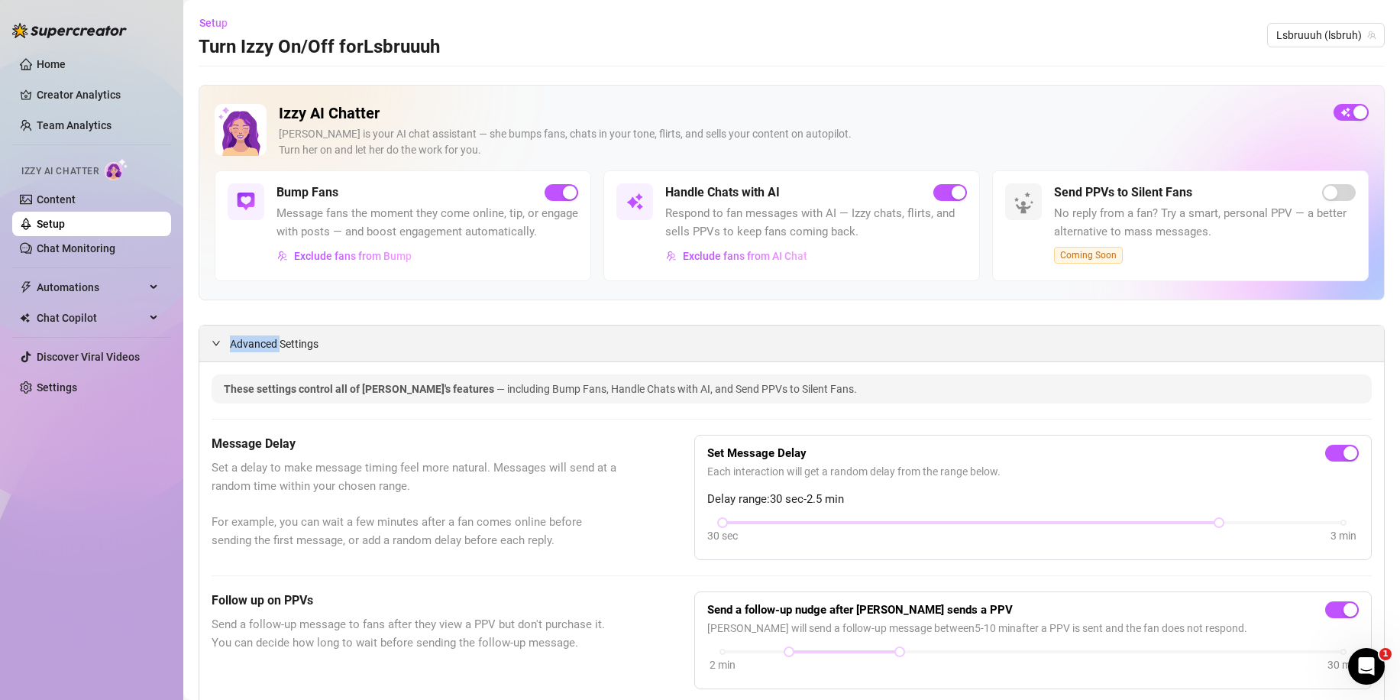
click at [260, 352] on span "Advanced Settings" at bounding box center [274, 343] width 89 height 17
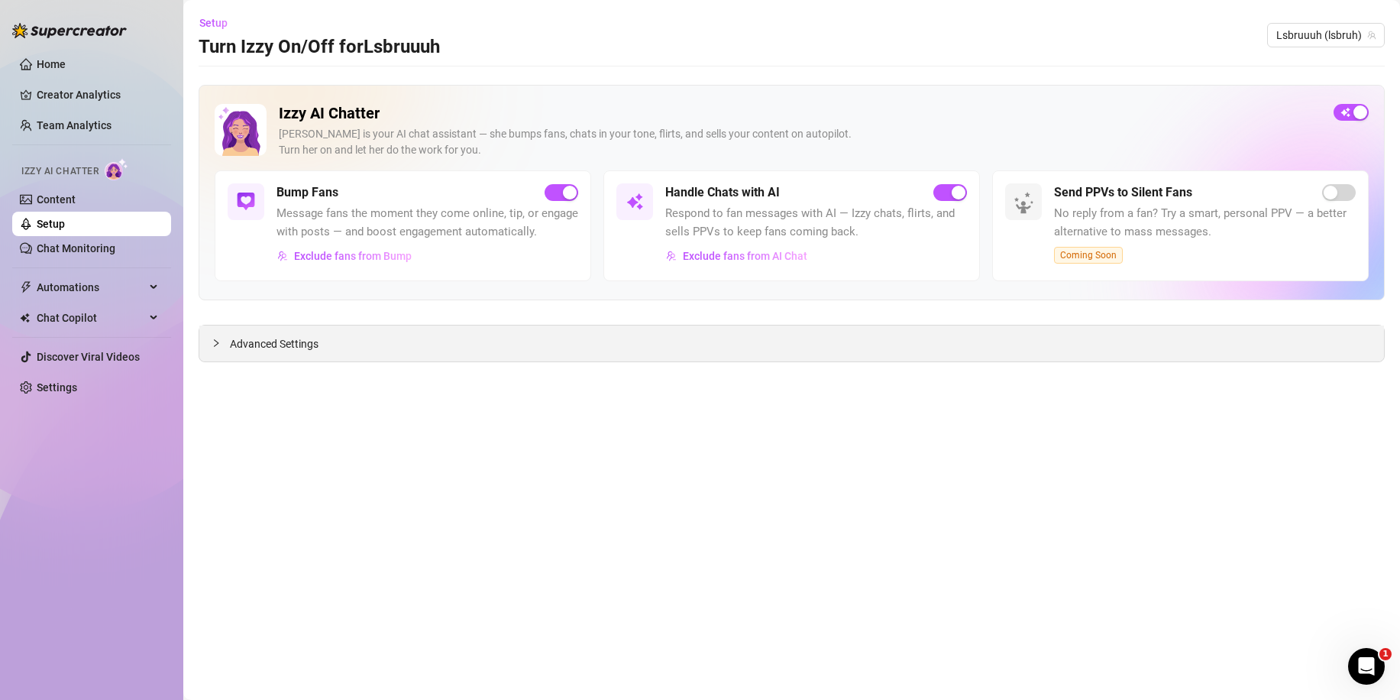
click at [266, 352] on span "Advanced Settings" at bounding box center [274, 343] width 89 height 17
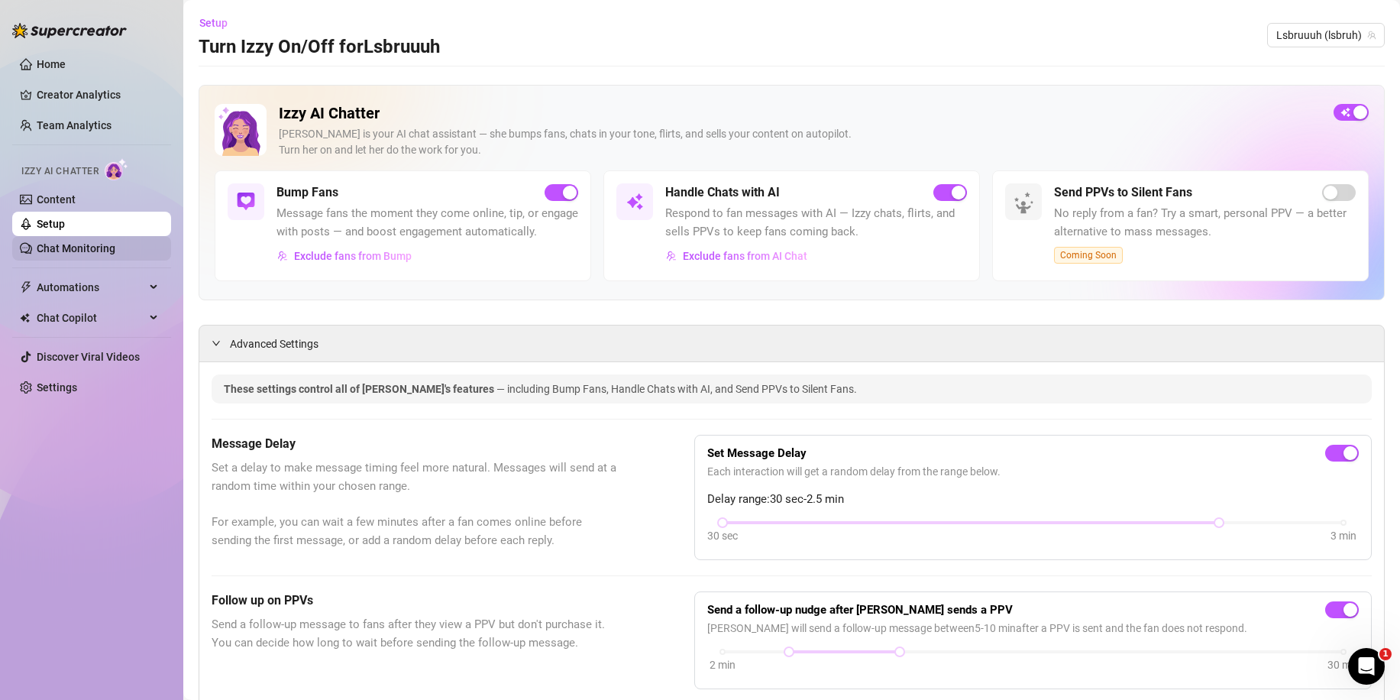
click at [96, 248] on link "Chat Monitoring" at bounding box center [76, 248] width 79 height 12
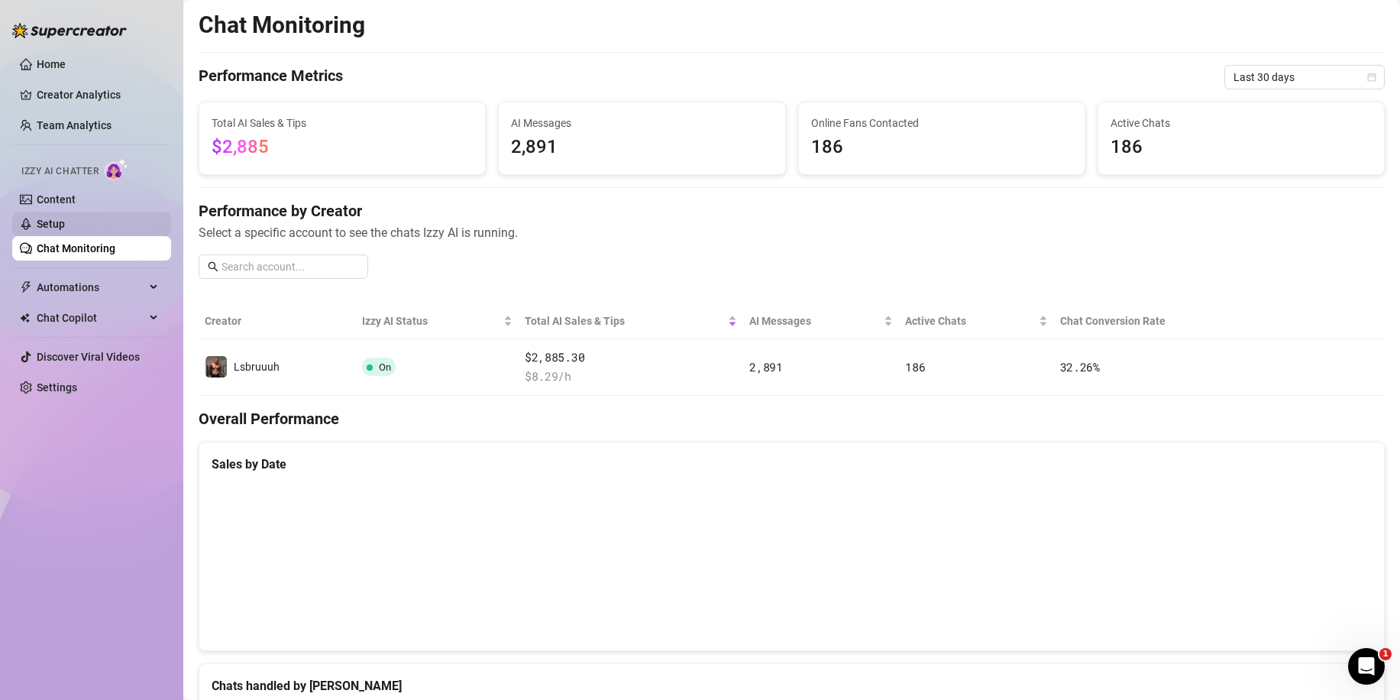
click at [40, 222] on link "Setup" at bounding box center [51, 224] width 28 height 12
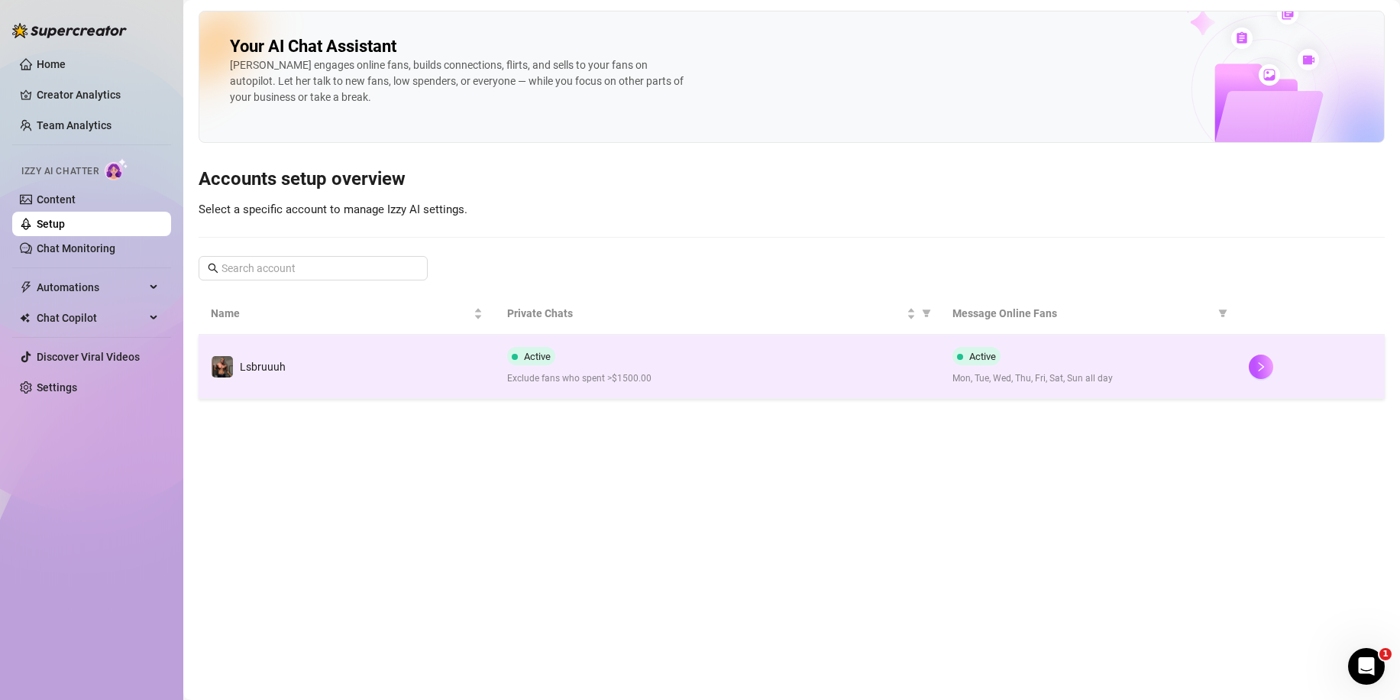
click at [876, 390] on td "Active Exclude fans who spent >$1500.00" at bounding box center [717, 367] width 445 height 64
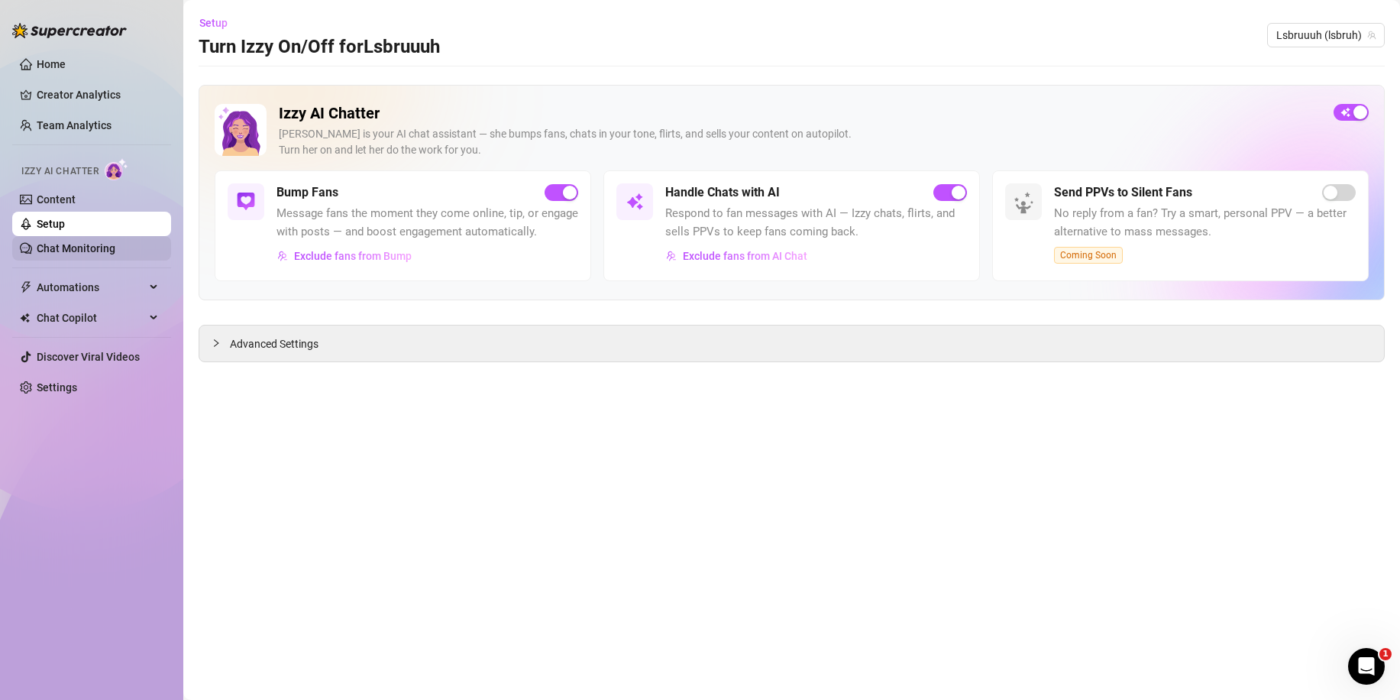
click at [43, 245] on link "Chat Monitoring" at bounding box center [76, 248] width 79 height 12
